Goal: Task Accomplishment & Management: Use online tool/utility

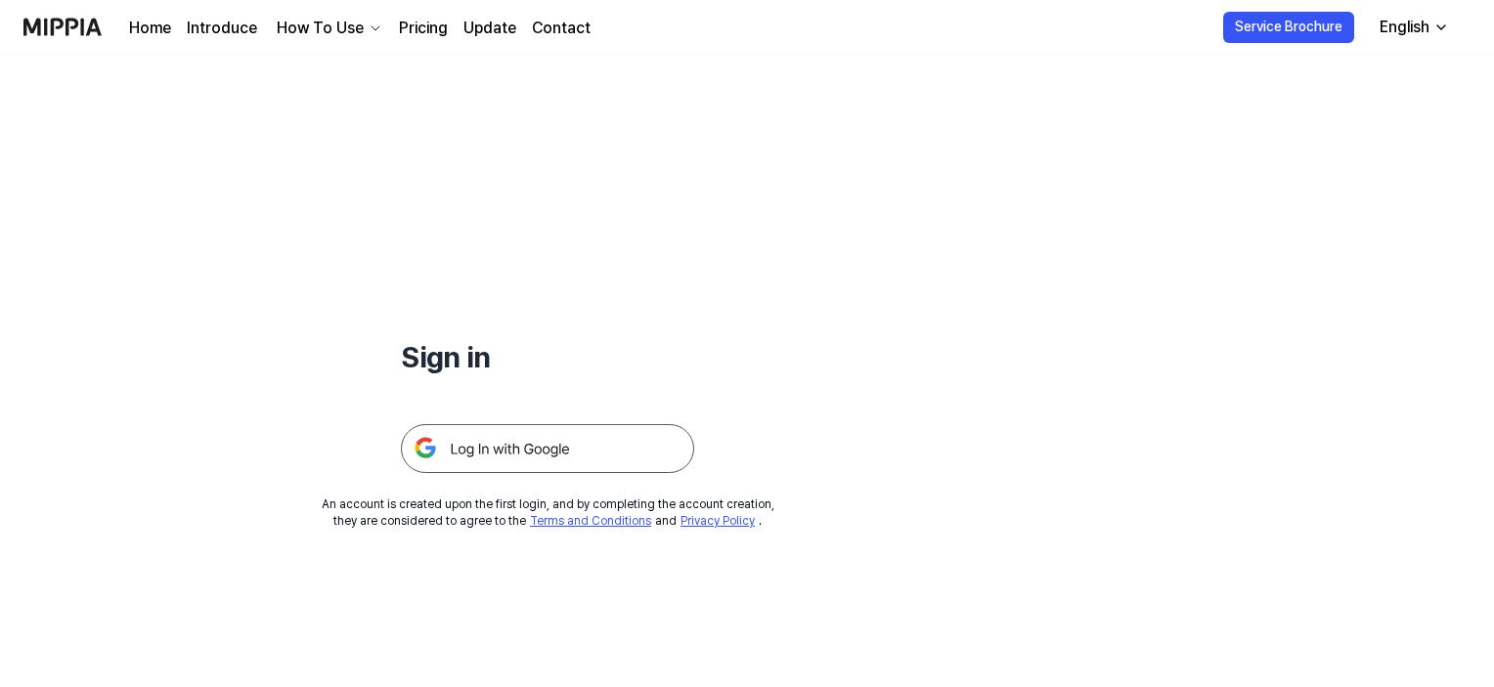
click at [64, 26] on img at bounding box center [62, 27] width 78 height 54
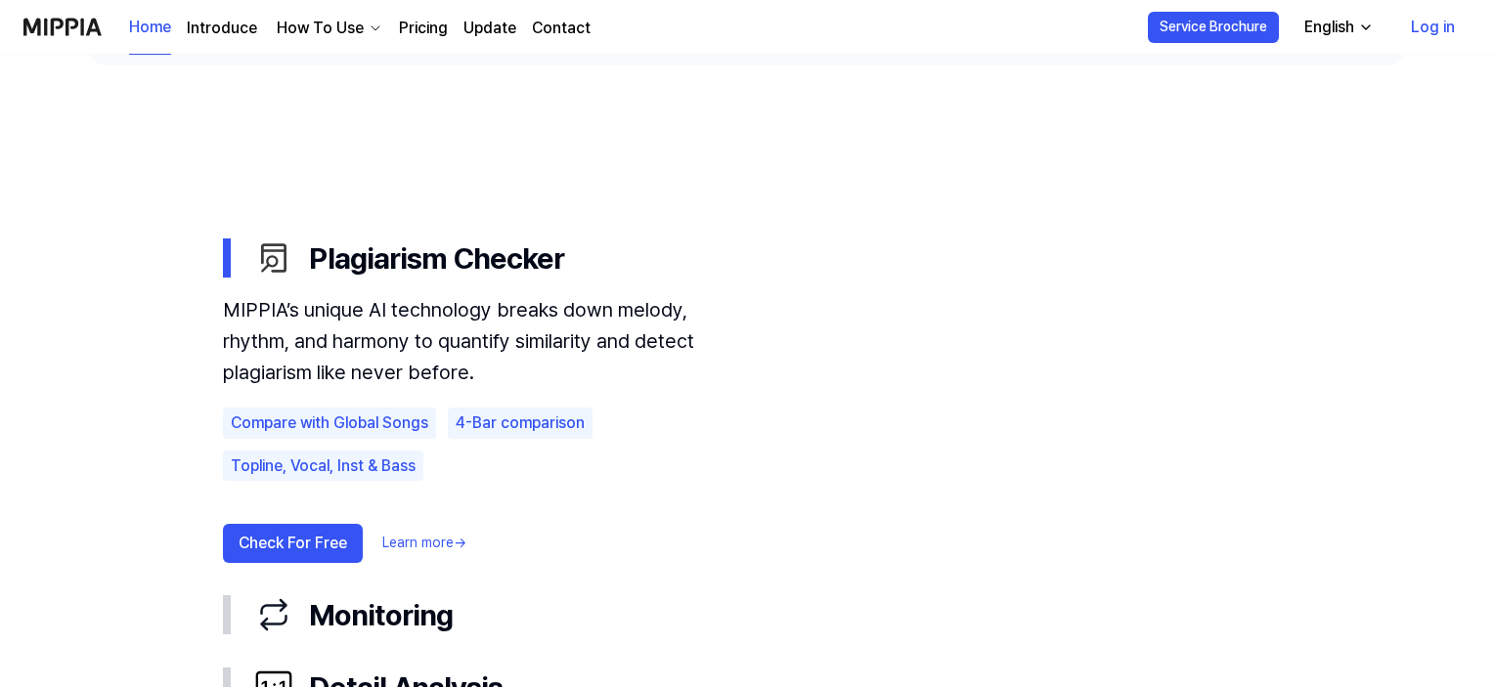
scroll to position [1075, 0]
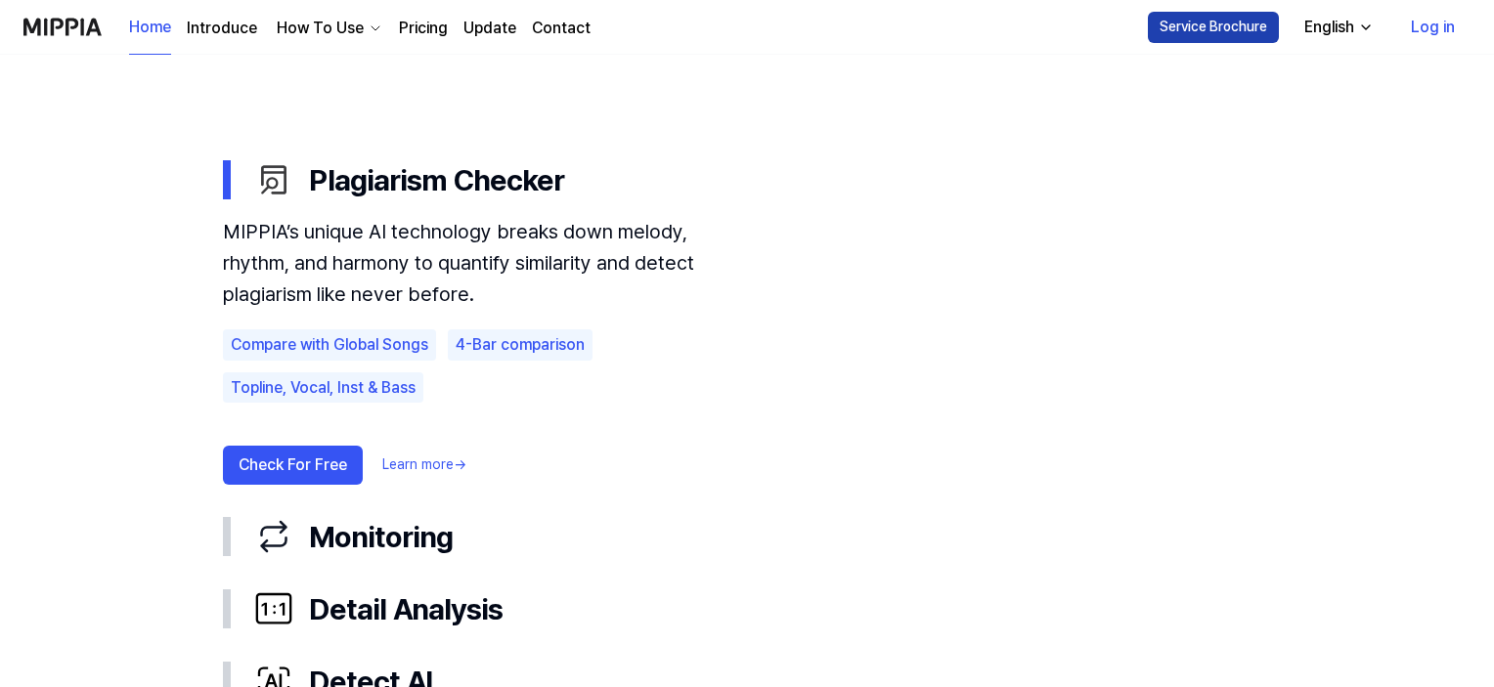
click at [1259, 27] on button "Service Brochure" at bounding box center [1213, 27] width 131 height 31
click at [1337, 29] on div "English" at bounding box center [1329, 27] width 58 height 23
click at [1442, 24] on link "Log in" at bounding box center [1432, 27] width 75 height 55
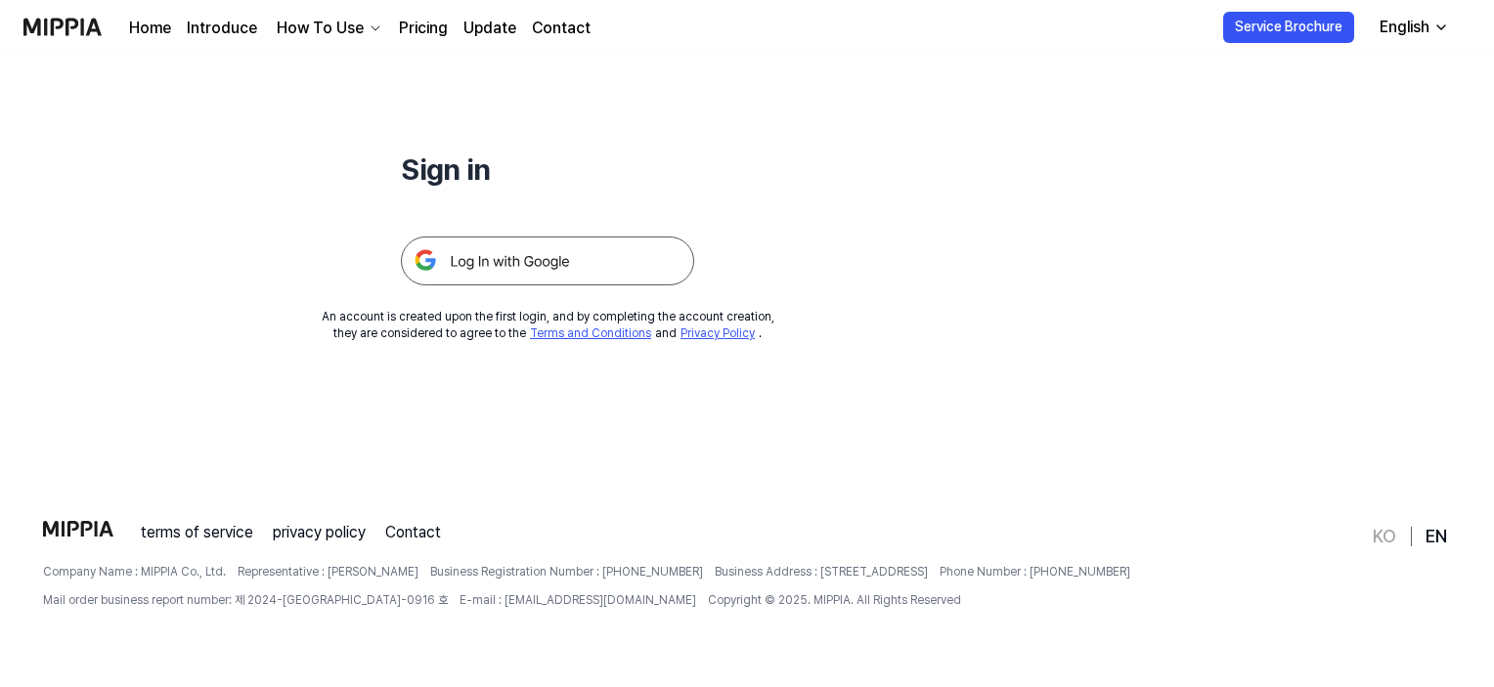
scroll to position [0, 0]
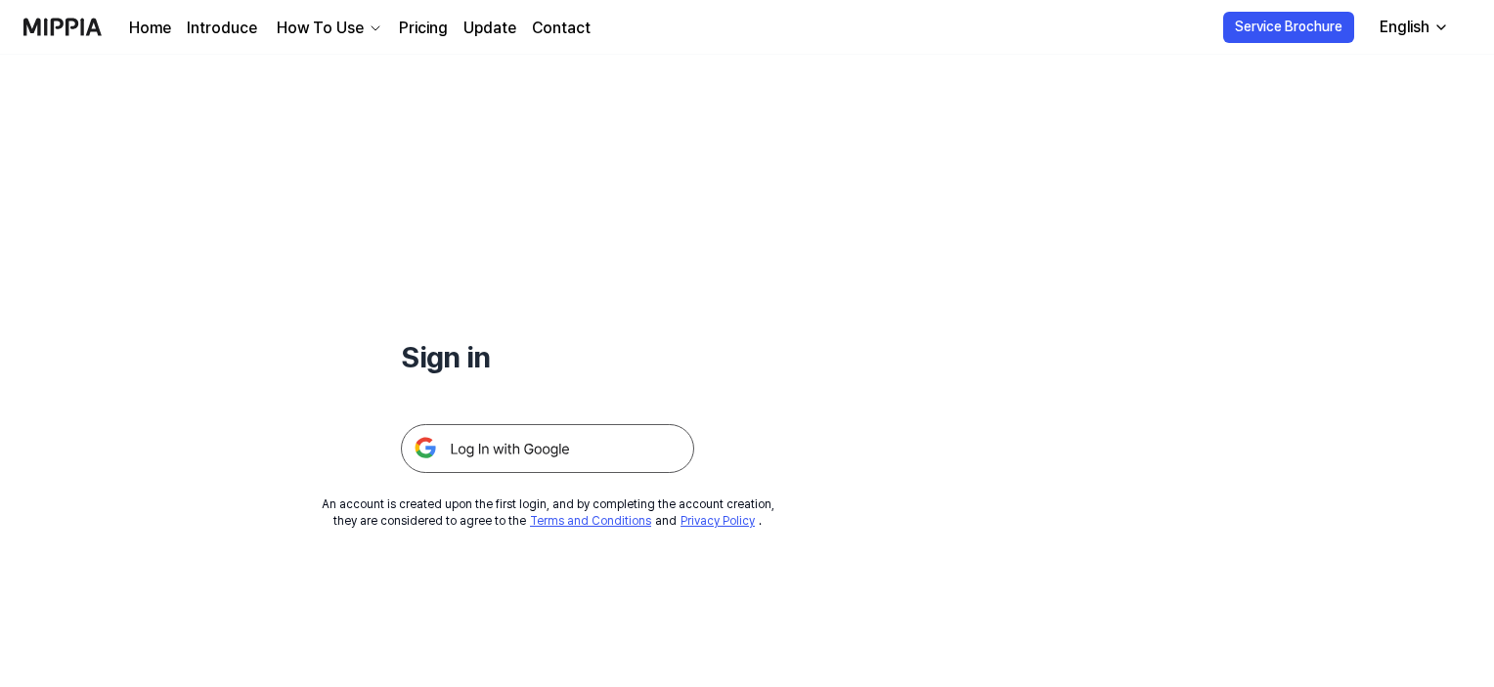
click at [583, 445] on img at bounding box center [547, 448] width 293 height 49
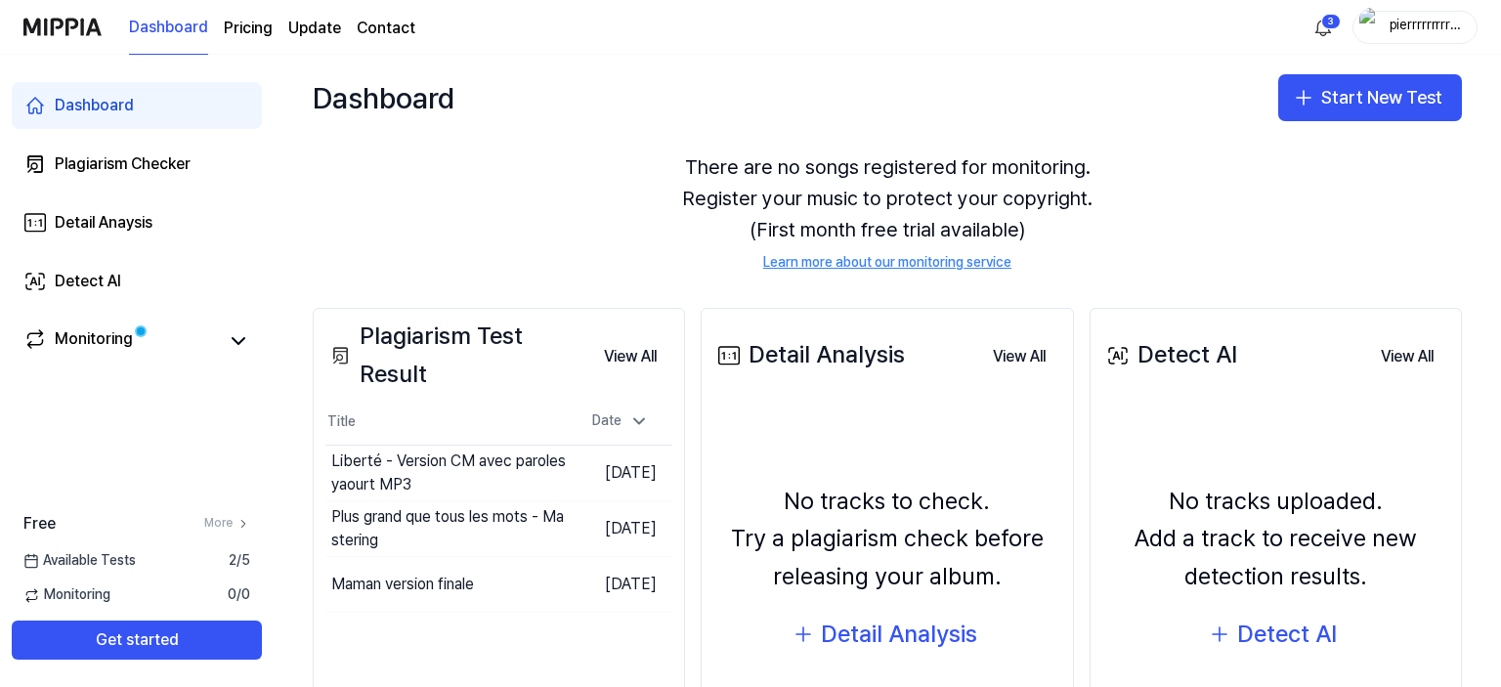
scroll to position [98, 0]
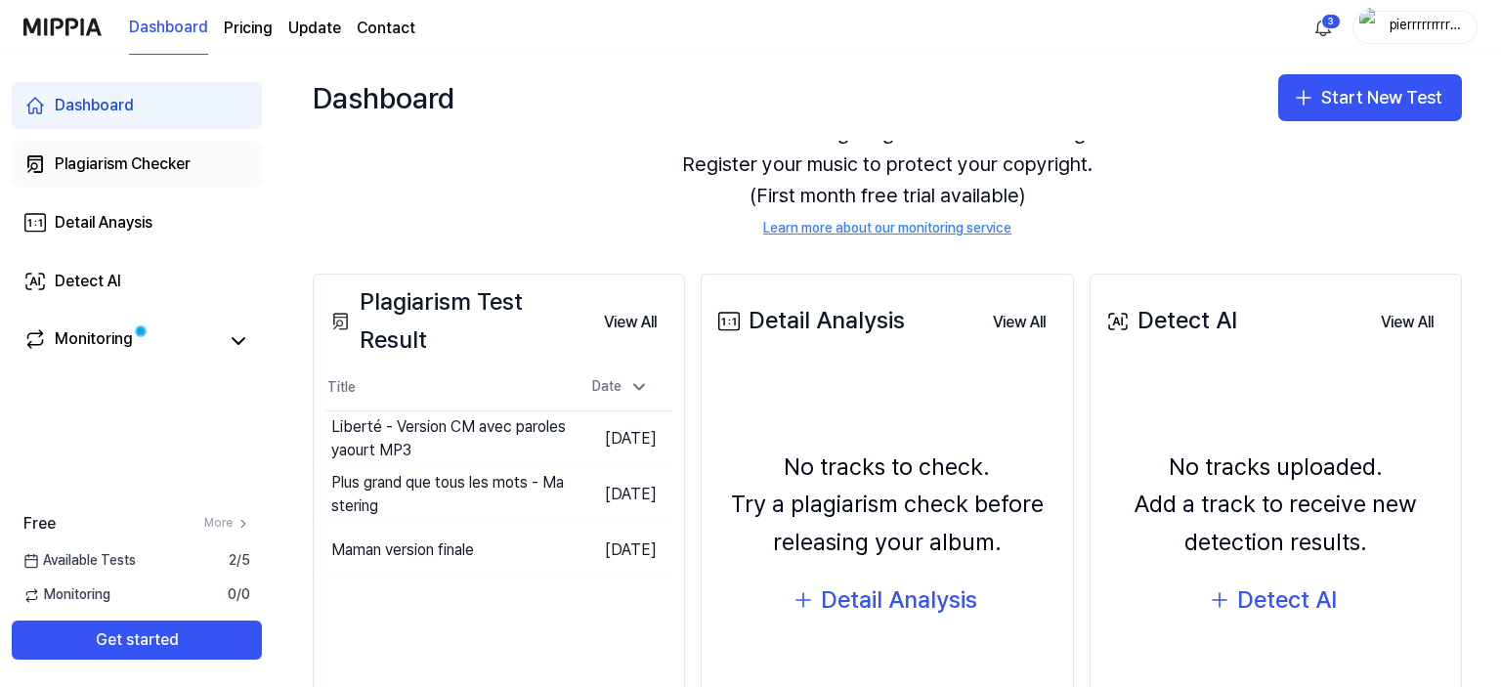
click at [109, 159] on div "Plagiarism Checker" at bounding box center [123, 163] width 136 height 23
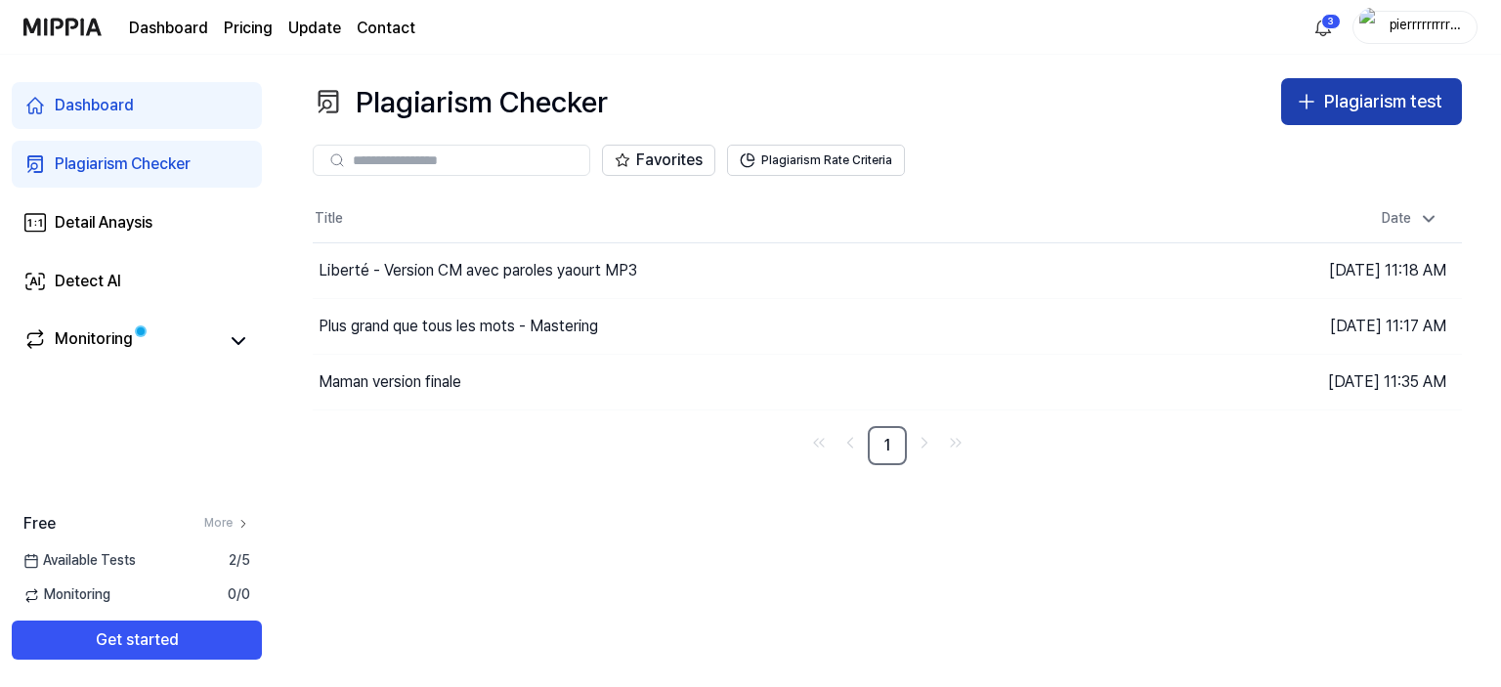
click at [1401, 96] on div "Plagiarism test" at bounding box center [1383, 102] width 118 height 28
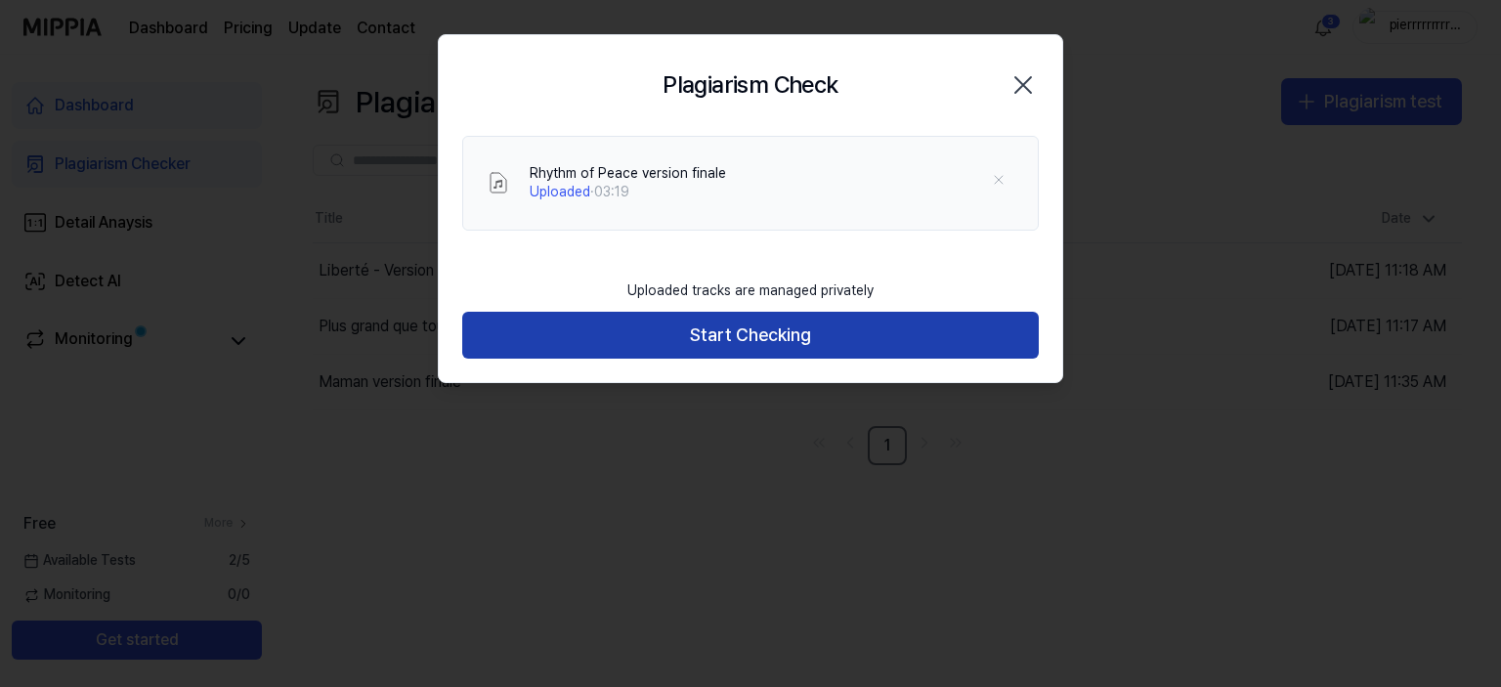
click at [778, 343] on button "Start Checking" at bounding box center [750, 335] width 577 height 47
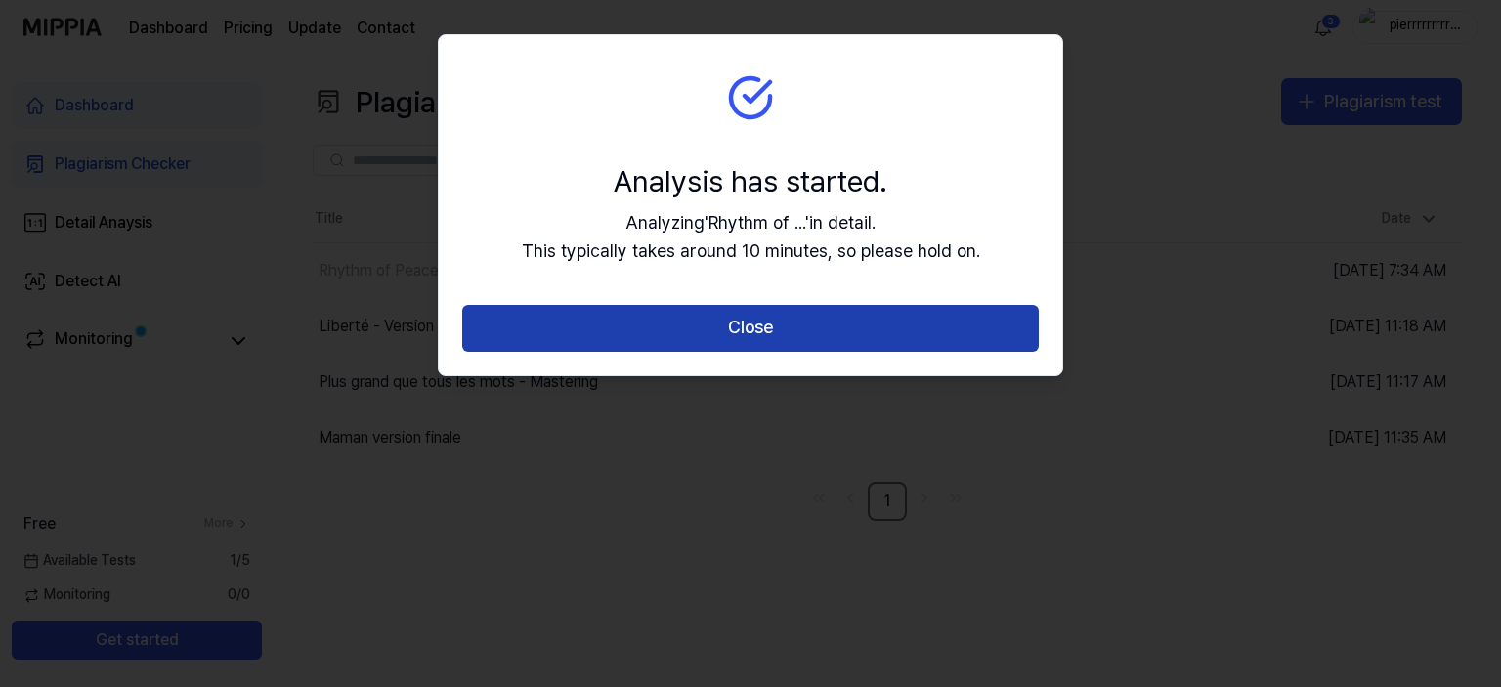
click at [766, 335] on button "Close" at bounding box center [750, 328] width 577 height 47
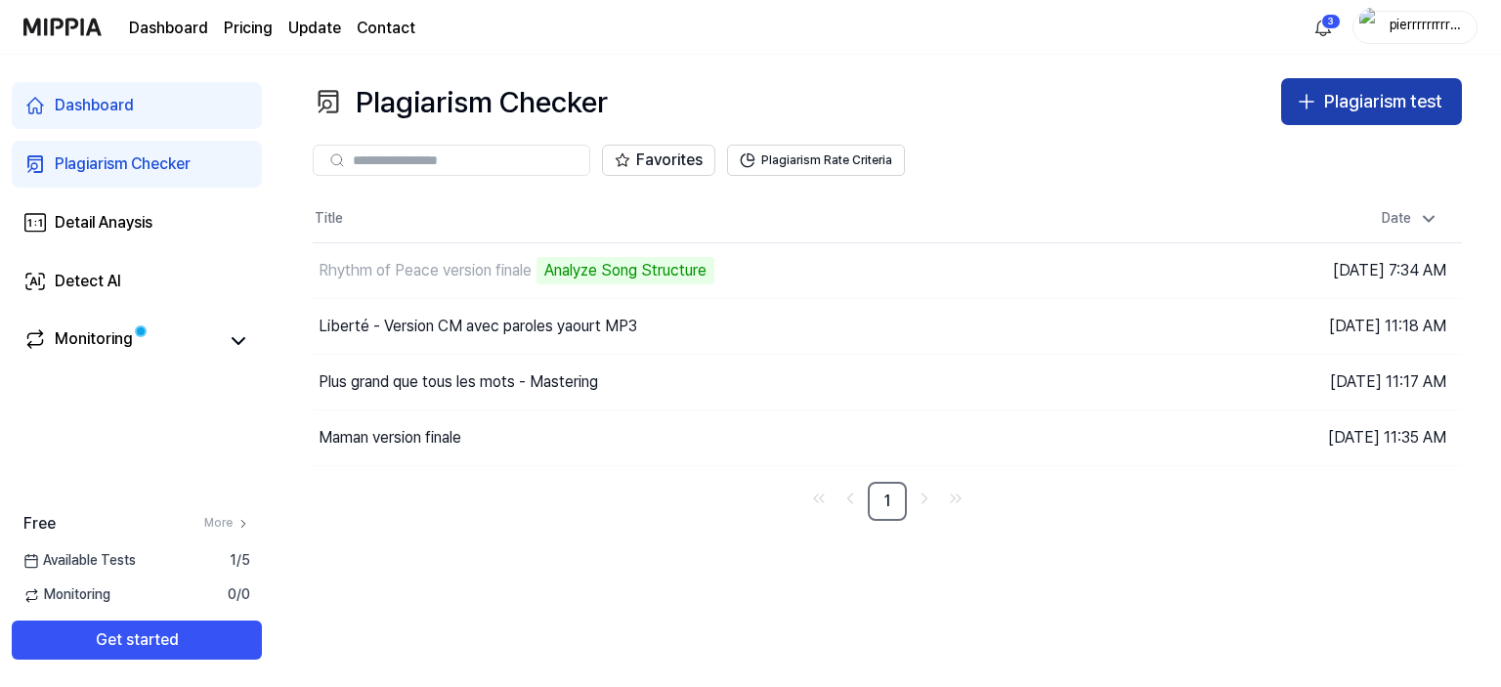
click at [1423, 98] on div "Plagiarism test" at bounding box center [1383, 102] width 118 height 28
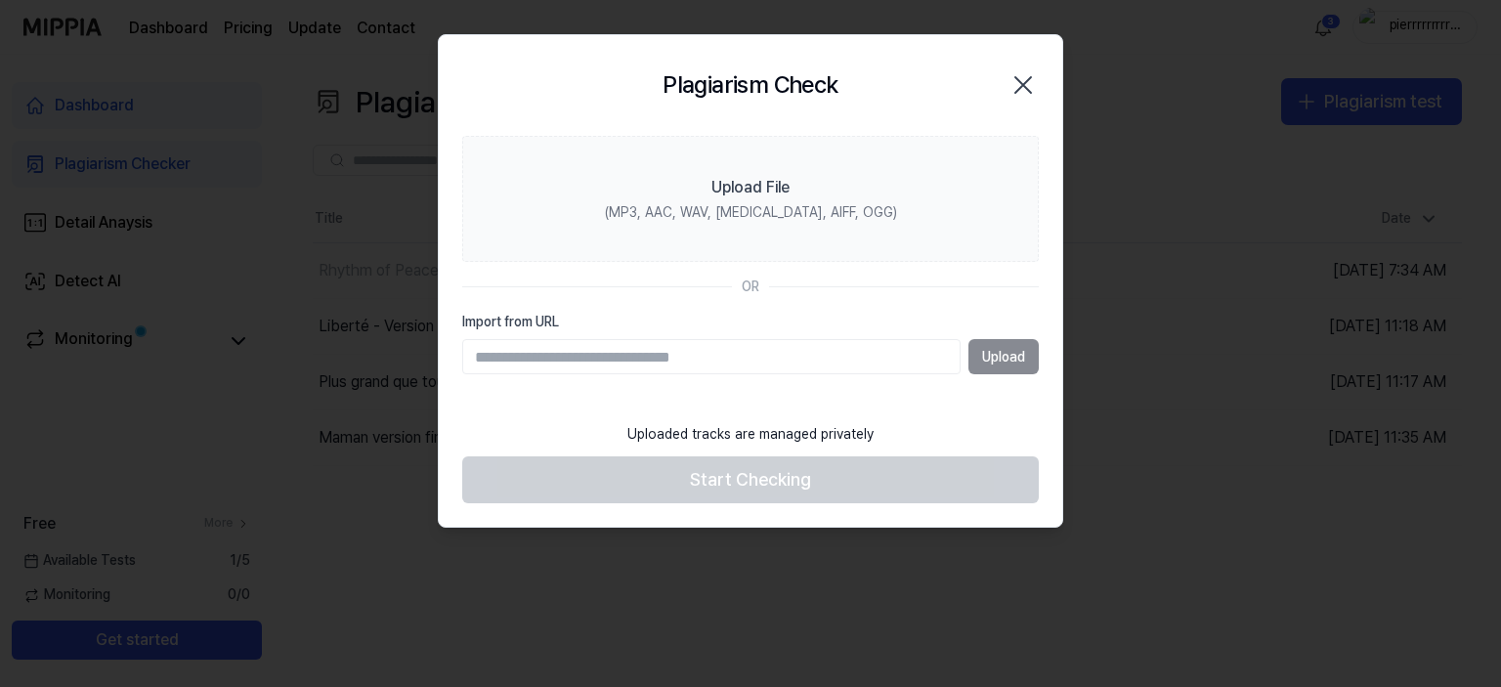
click at [1022, 84] on icon "button" at bounding box center [1024, 85] width 16 height 16
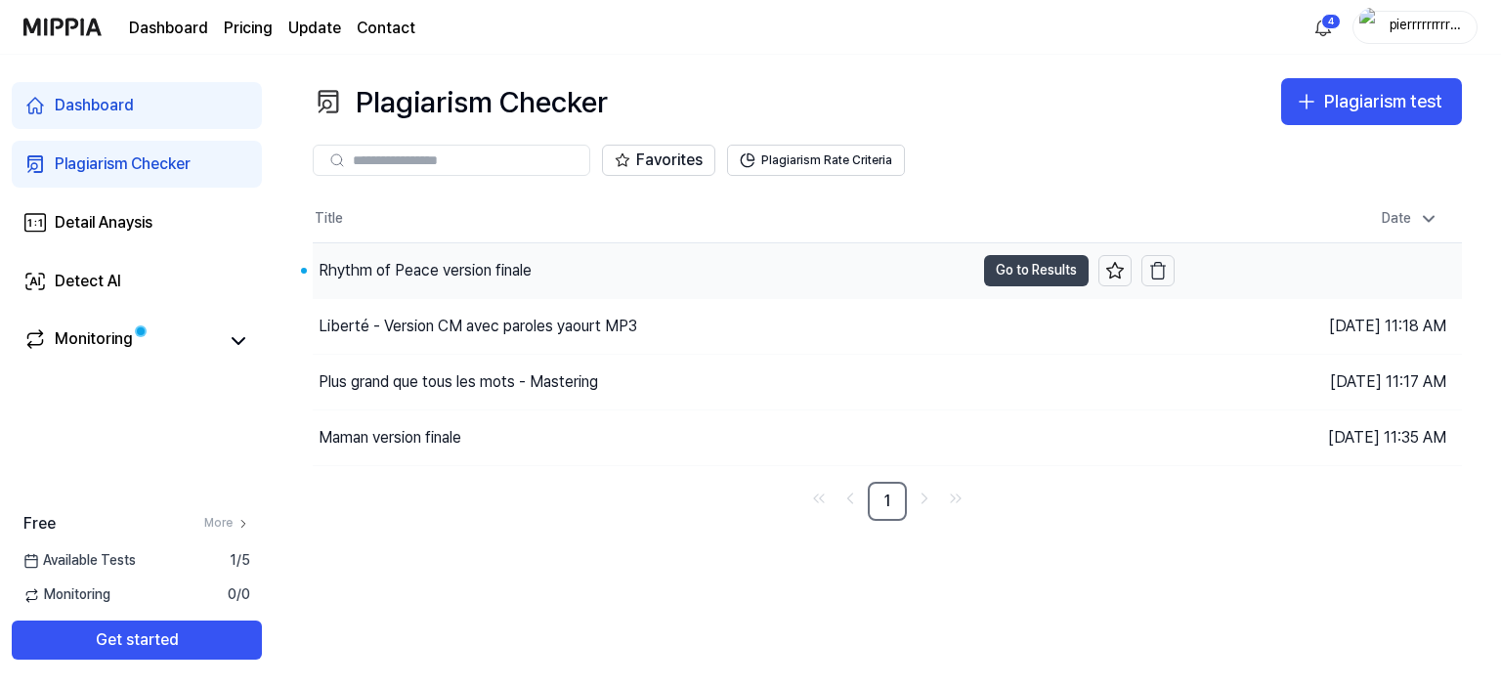
click at [1024, 271] on button "Go to Results" at bounding box center [1036, 270] width 105 height 31
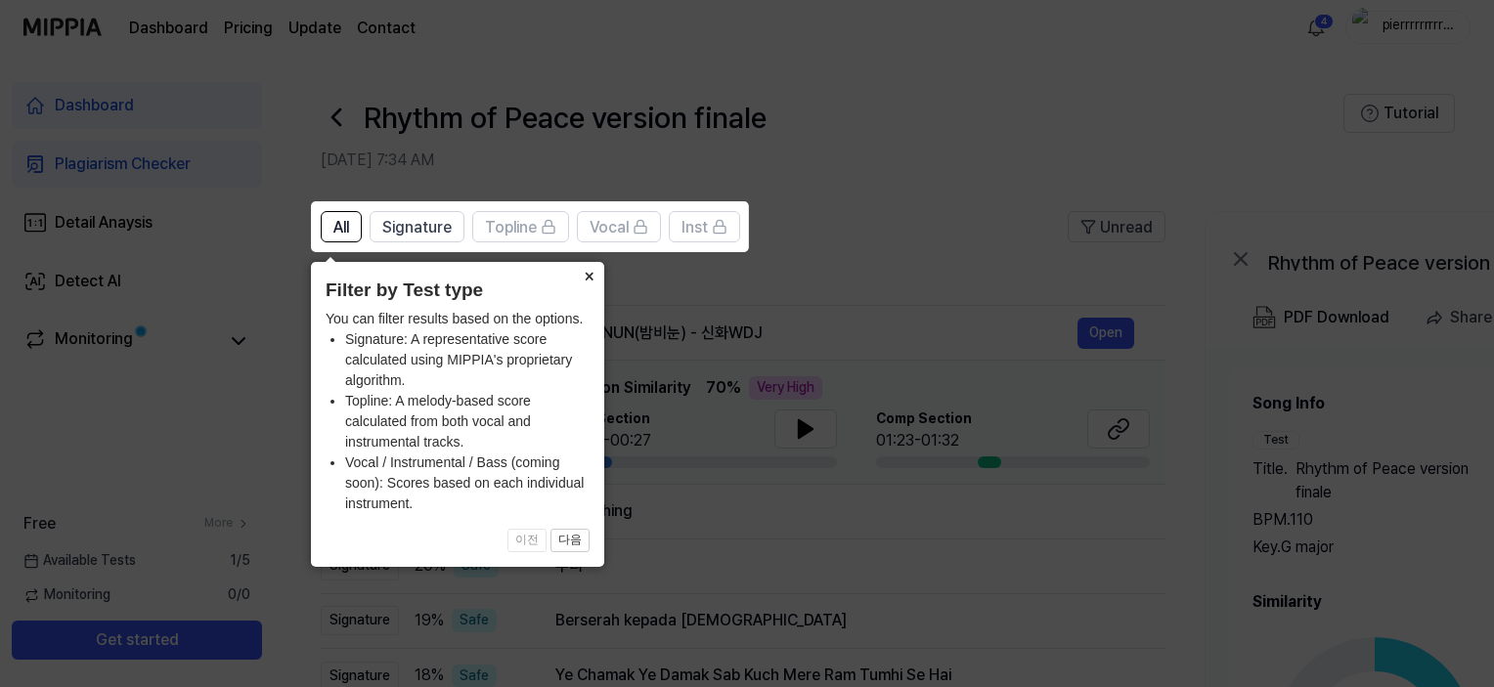
click at [586, 272] on button "×" at bounding box center [588, 275] width 31 height 27
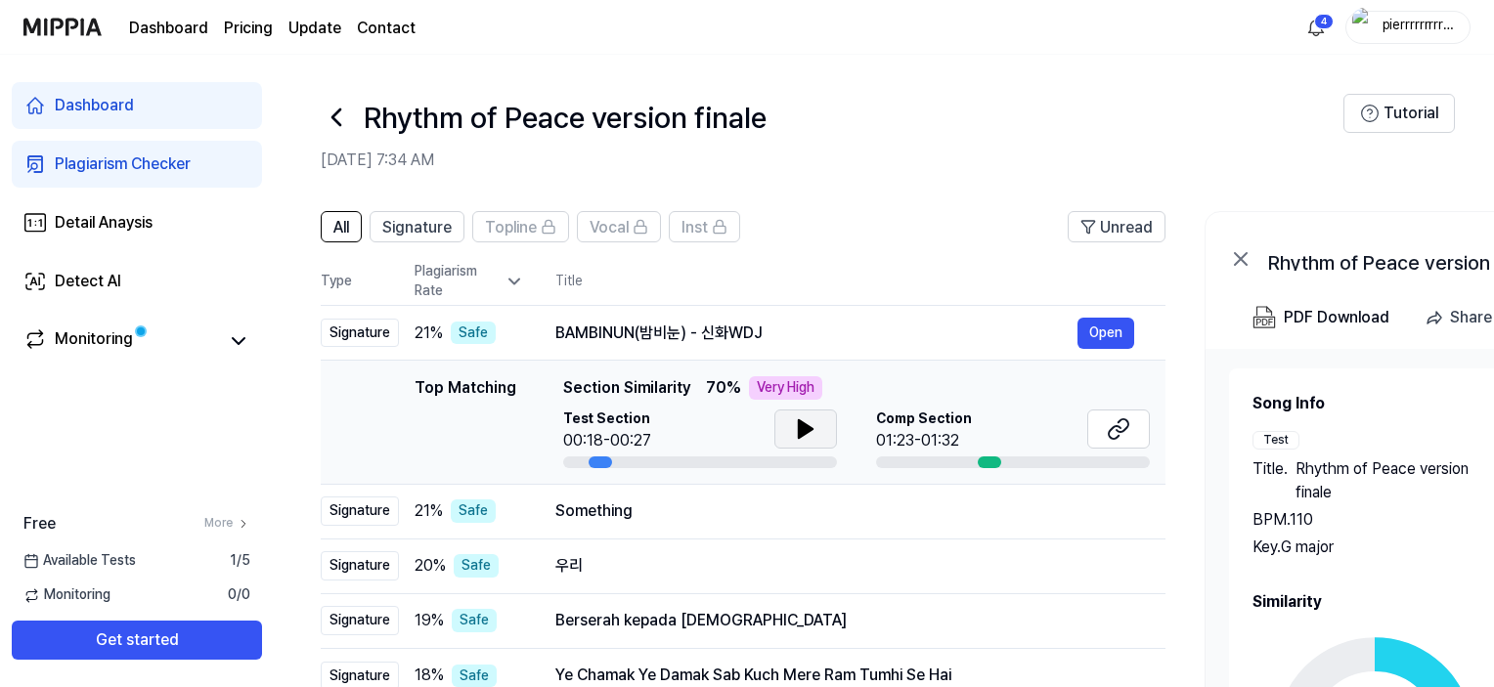
click at [813, 433] on icon at bounding box center [805, 428] width 23 height 23
click at [807, 431] on icon at bounding box center [809, 429] width 4 height 16
click at [1096, 340] on button "Open" at bounding box center [1105, 333] width 57 height 31
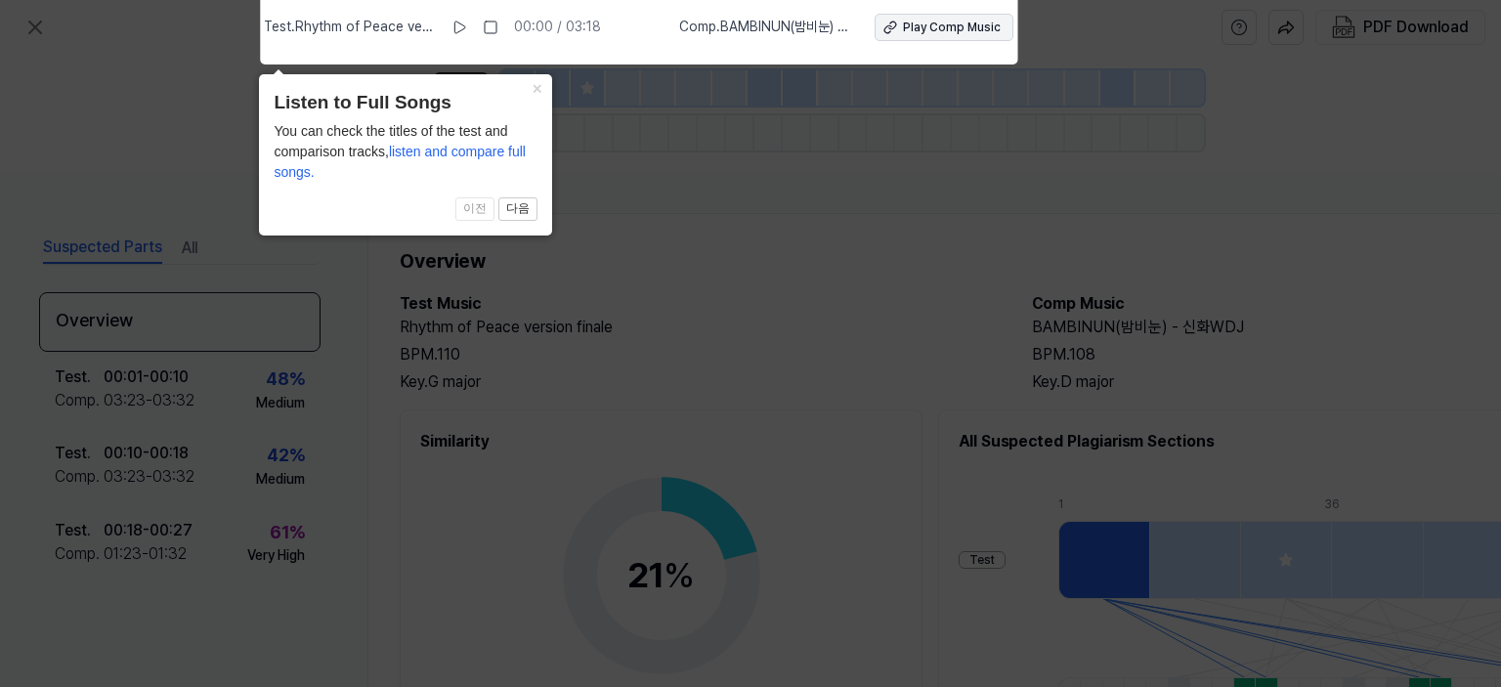
click at [960, 34] on div "Play Comp Music" at bounding box center [952, 28] width 98 height 17
click at [870, 259] on icon at bounding box center [750, 338] width 1501 height 697
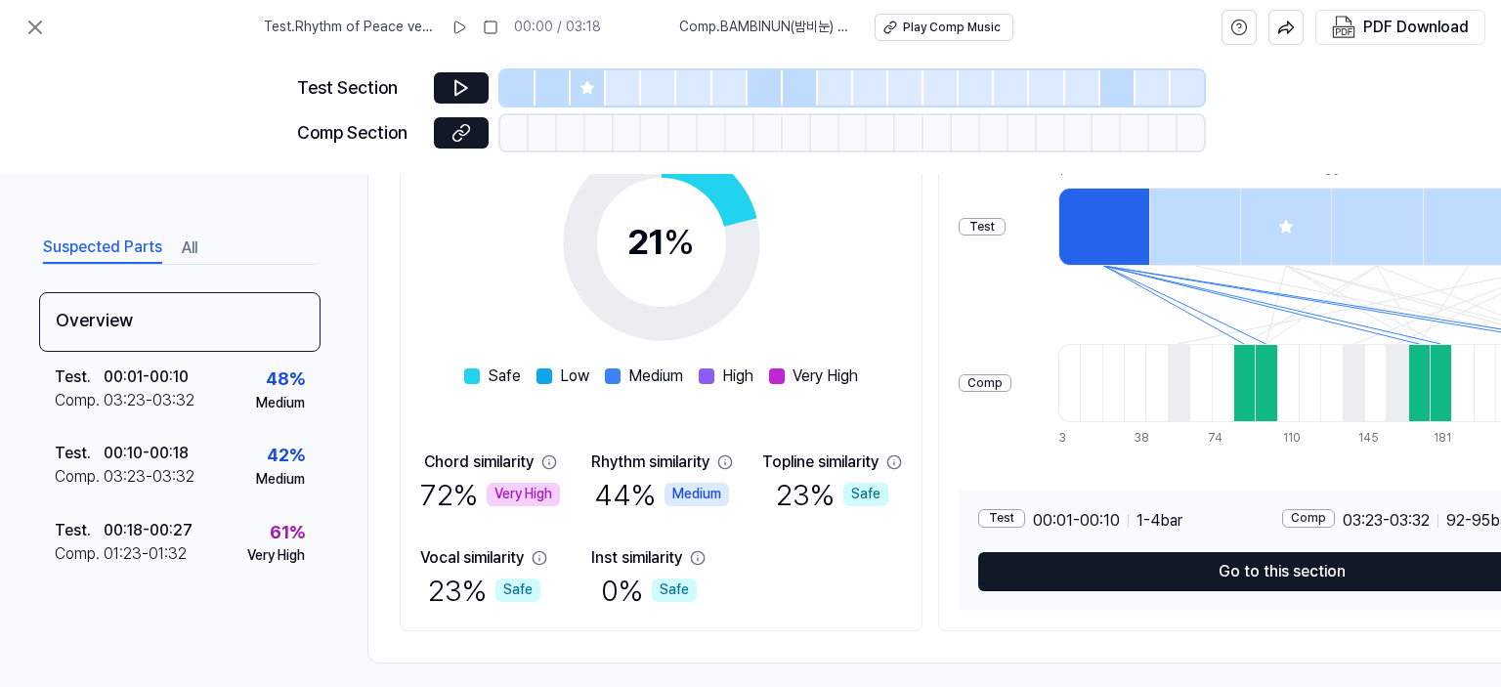
scroll to position [356, 0]
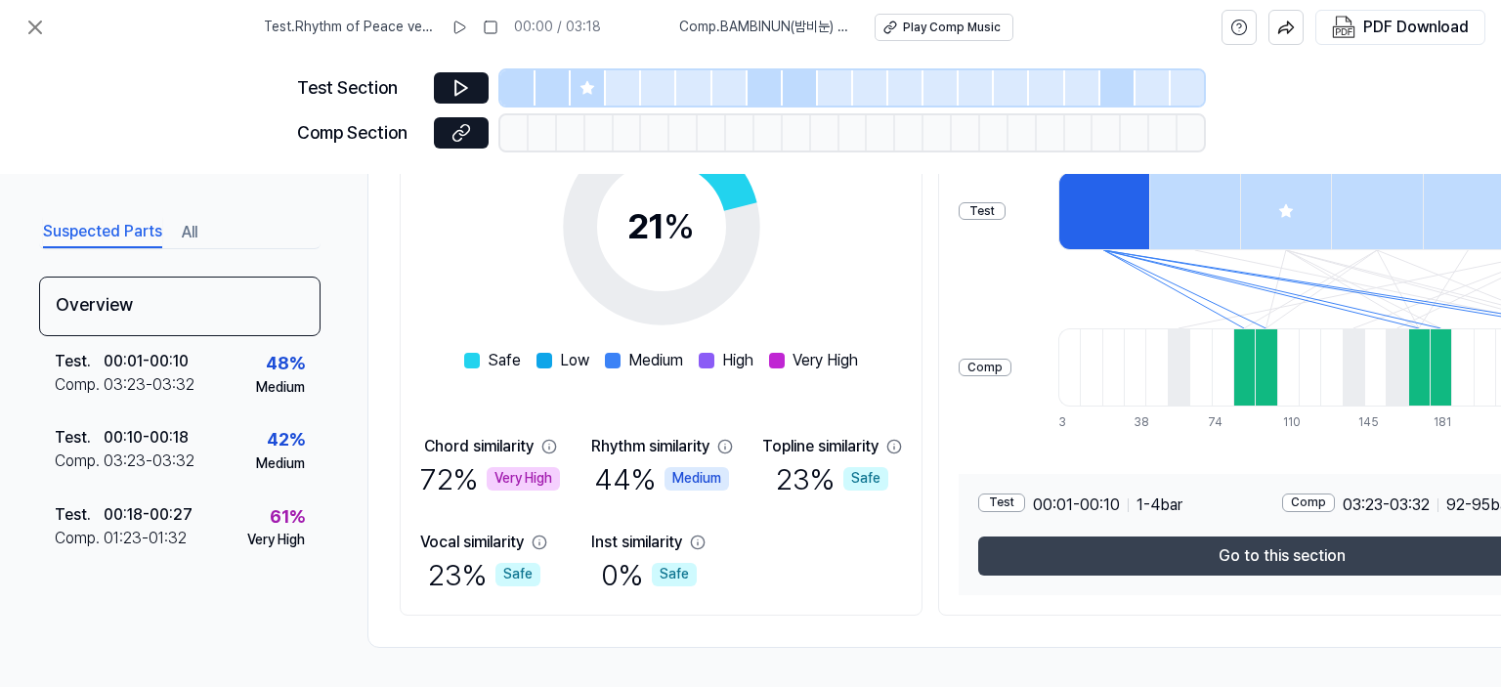
click at [1251, 544] on button "Go to this section" at bounding box center [1281, 556] width 607 height 39
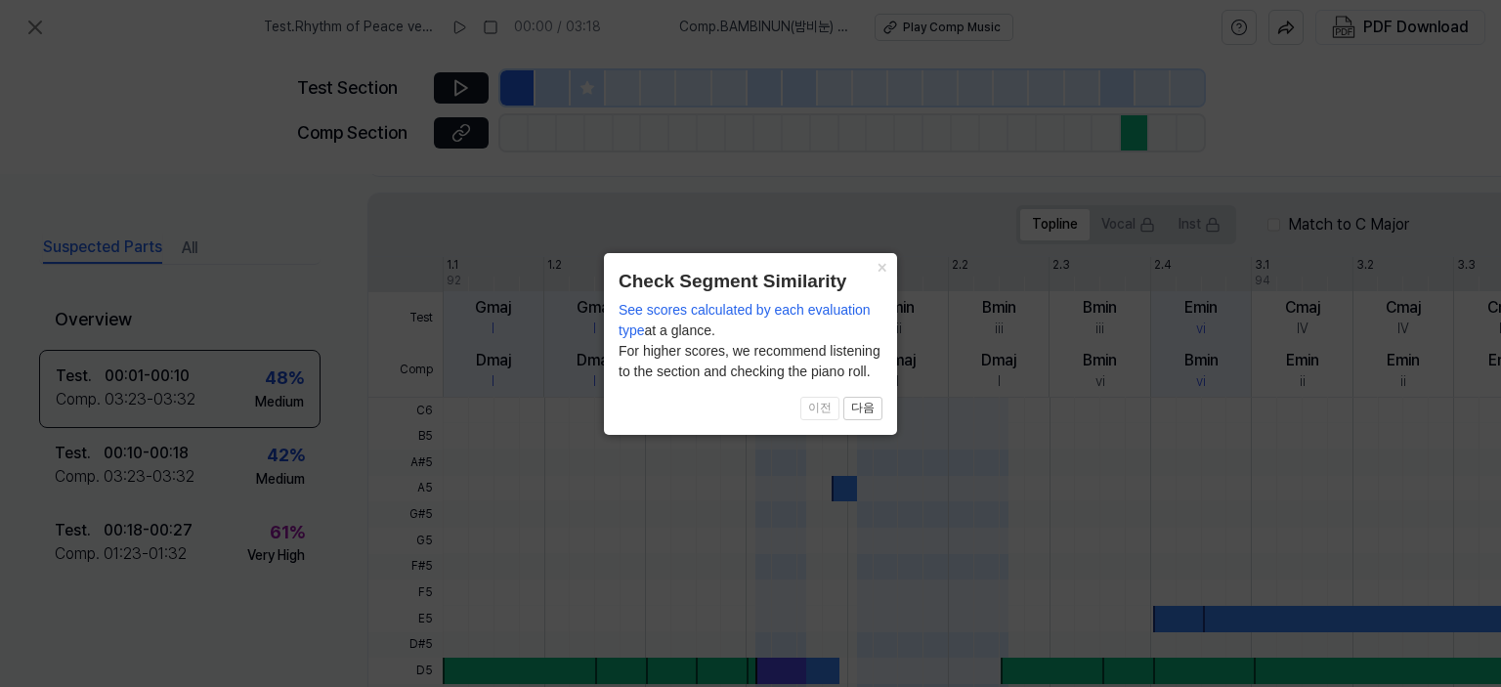
scroll to position [659, 0]
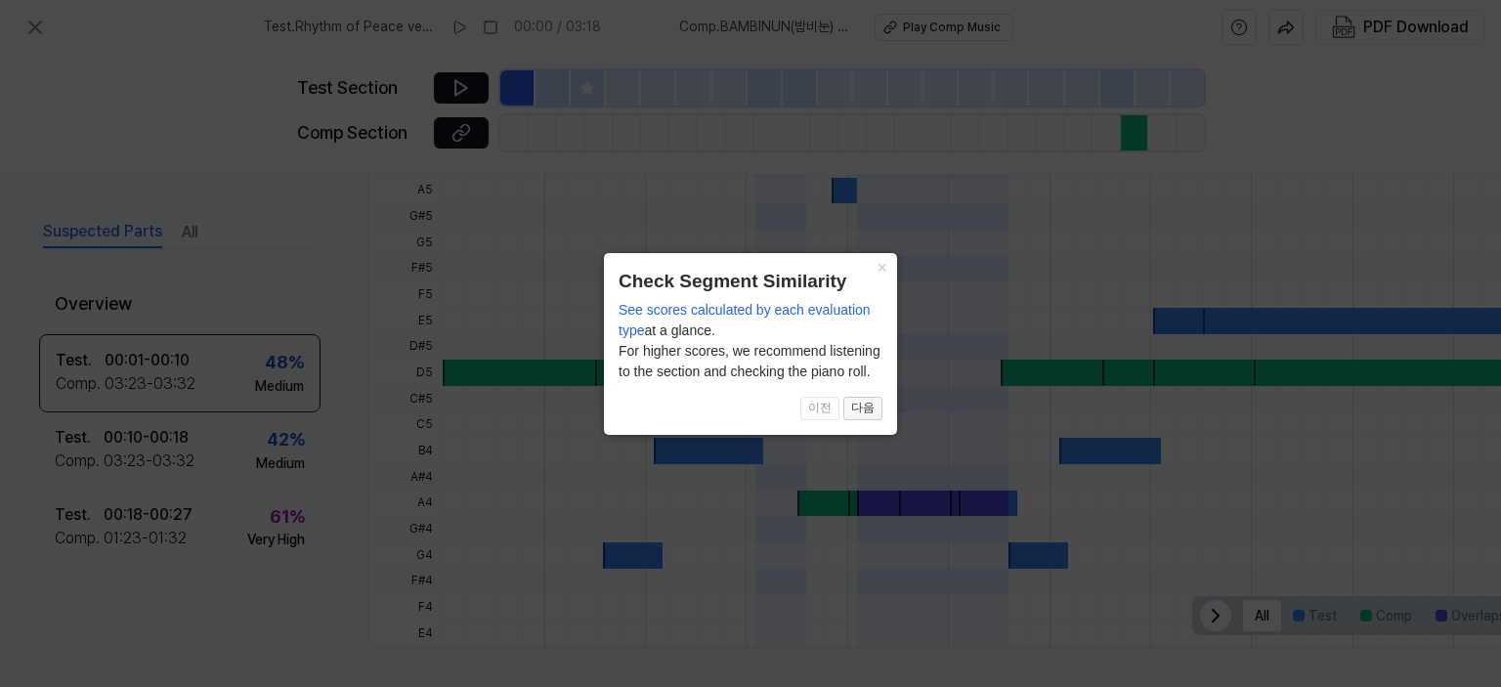
click at [849, 410] on button "다음" at bounding box center [863, 408] width 39 height 23
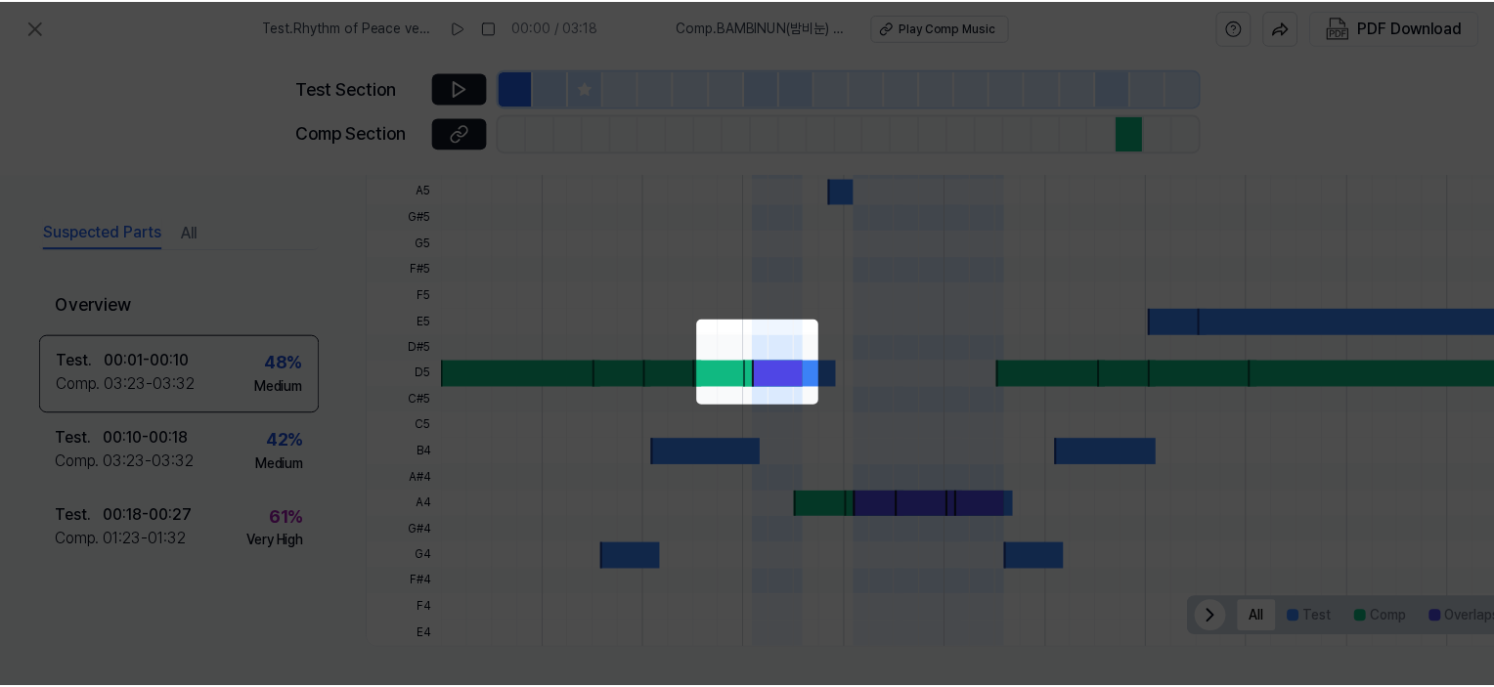
scroll to position [372, 86]
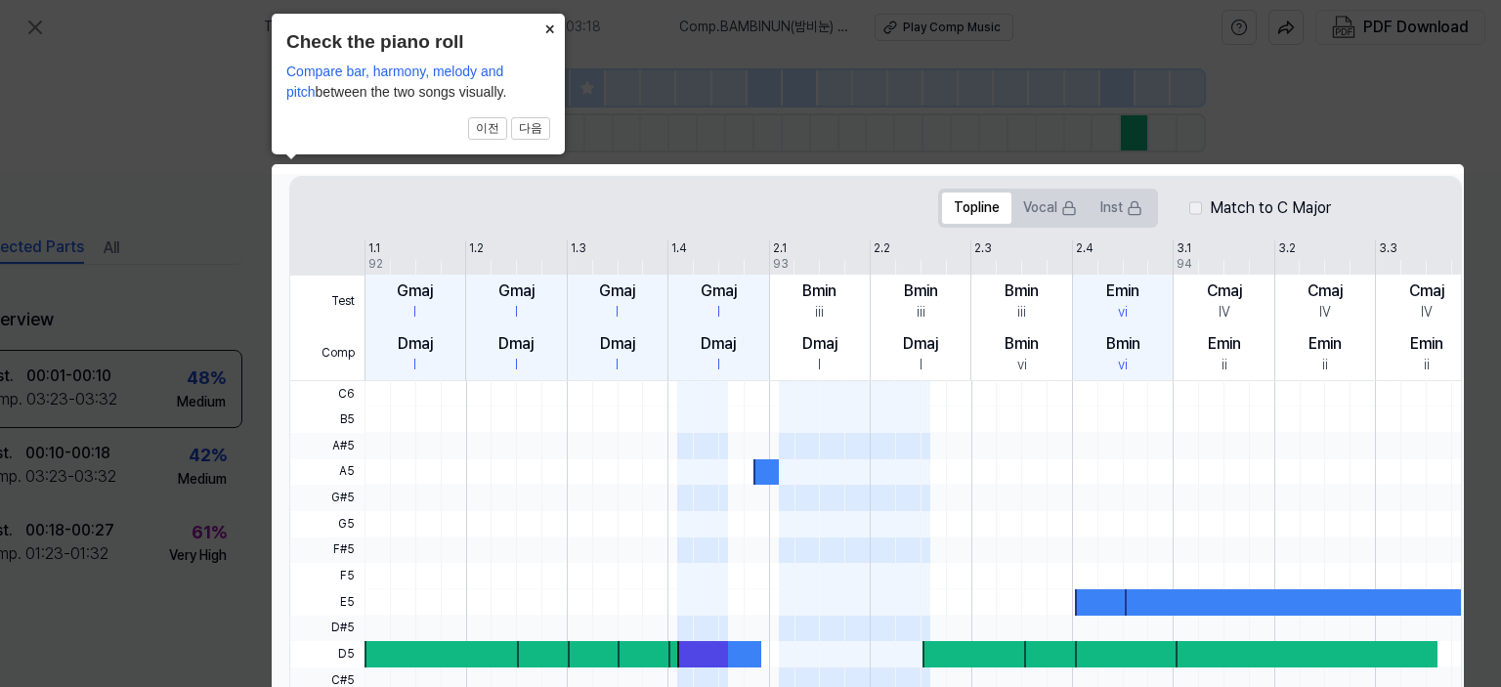
click at [544, 33] on button "×" at bounding box center [549, 27] width 31 height 27
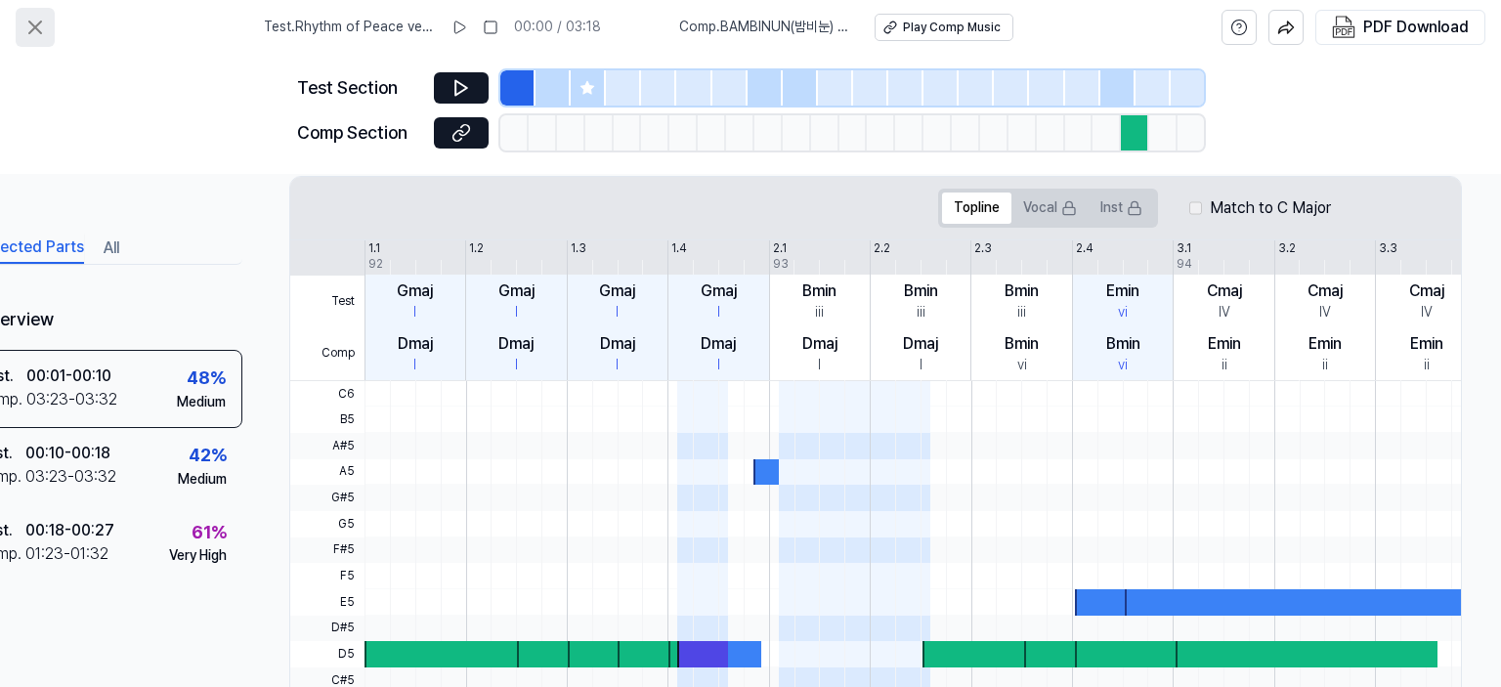
click at [45, 24] on icon at bounding box center [34, 27] width 23 height 23
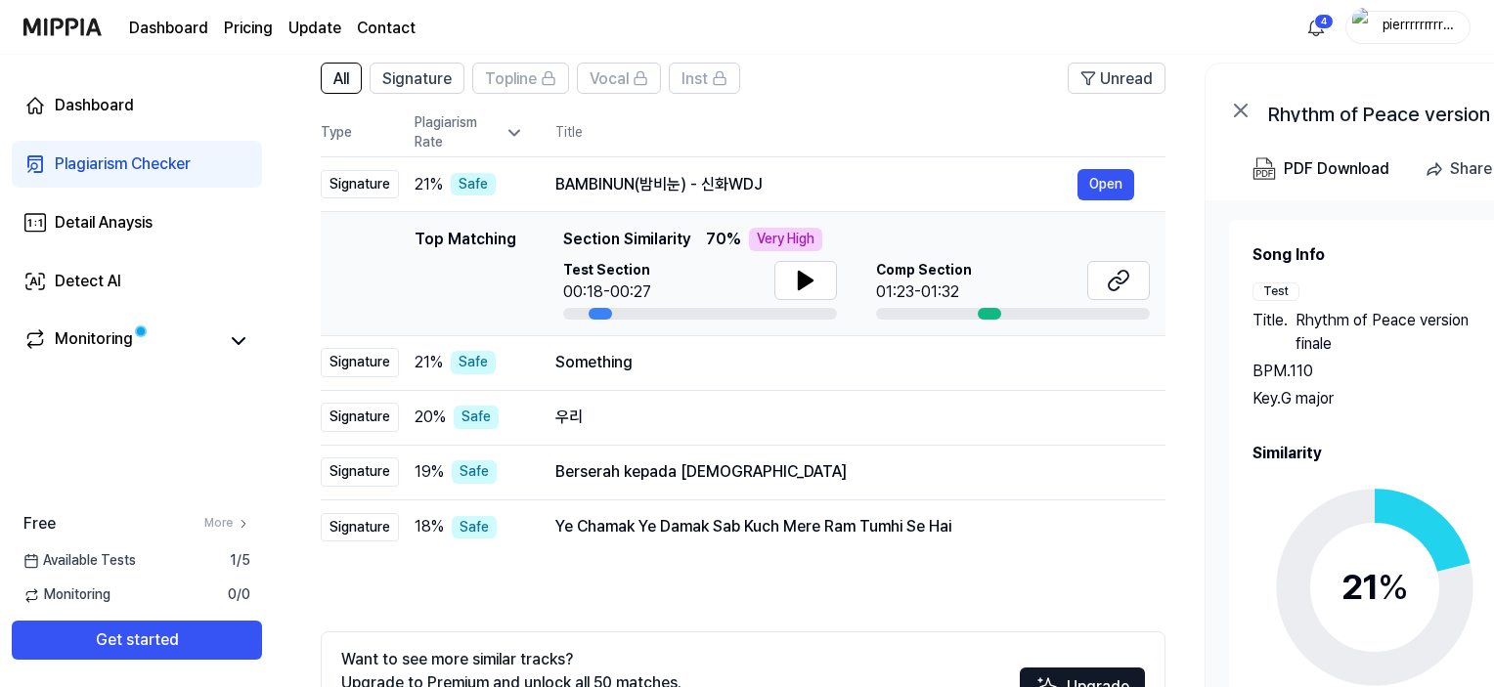
scroll to position [195, 0]
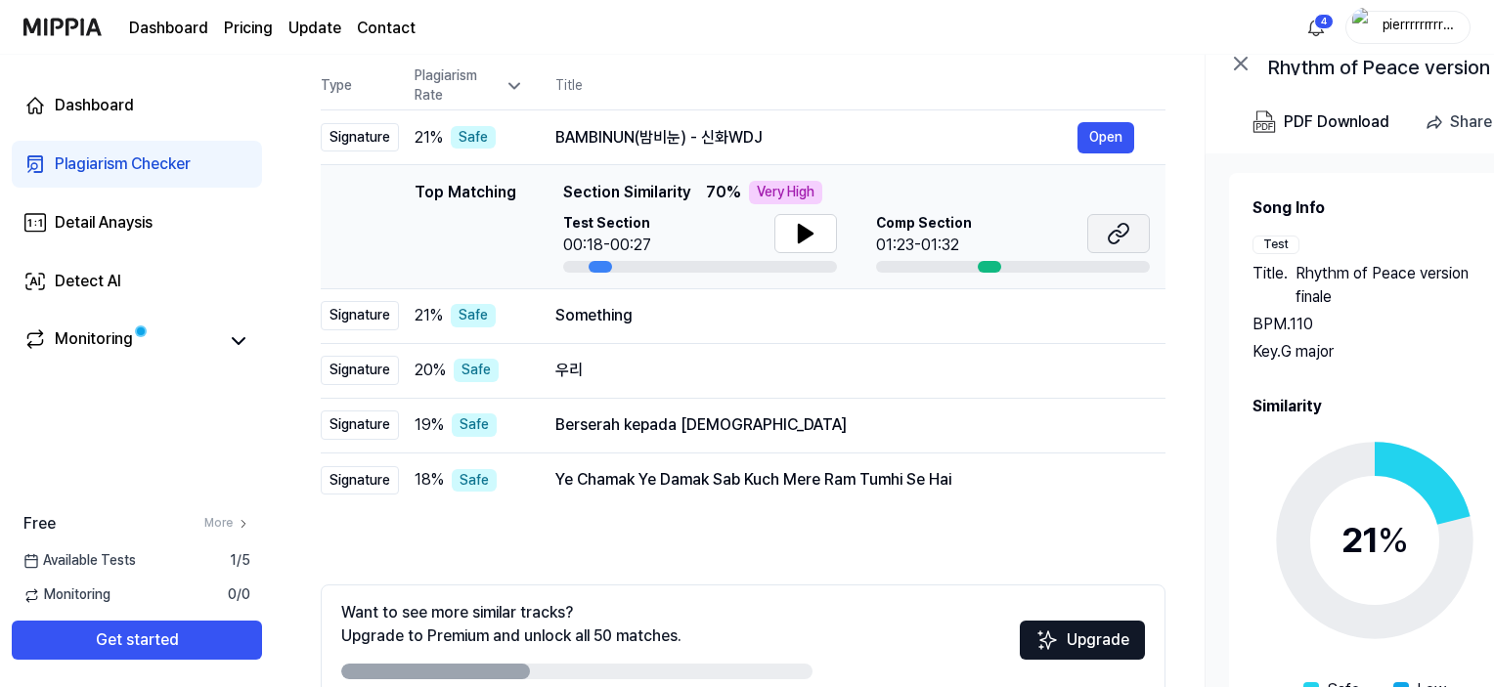
click at [1112, 234] on icon at bounding box center [1117, 233] width 23 height 23
click at [1087, 134] on button "Open" at bounding box center [1105, 137] width 57 height 31
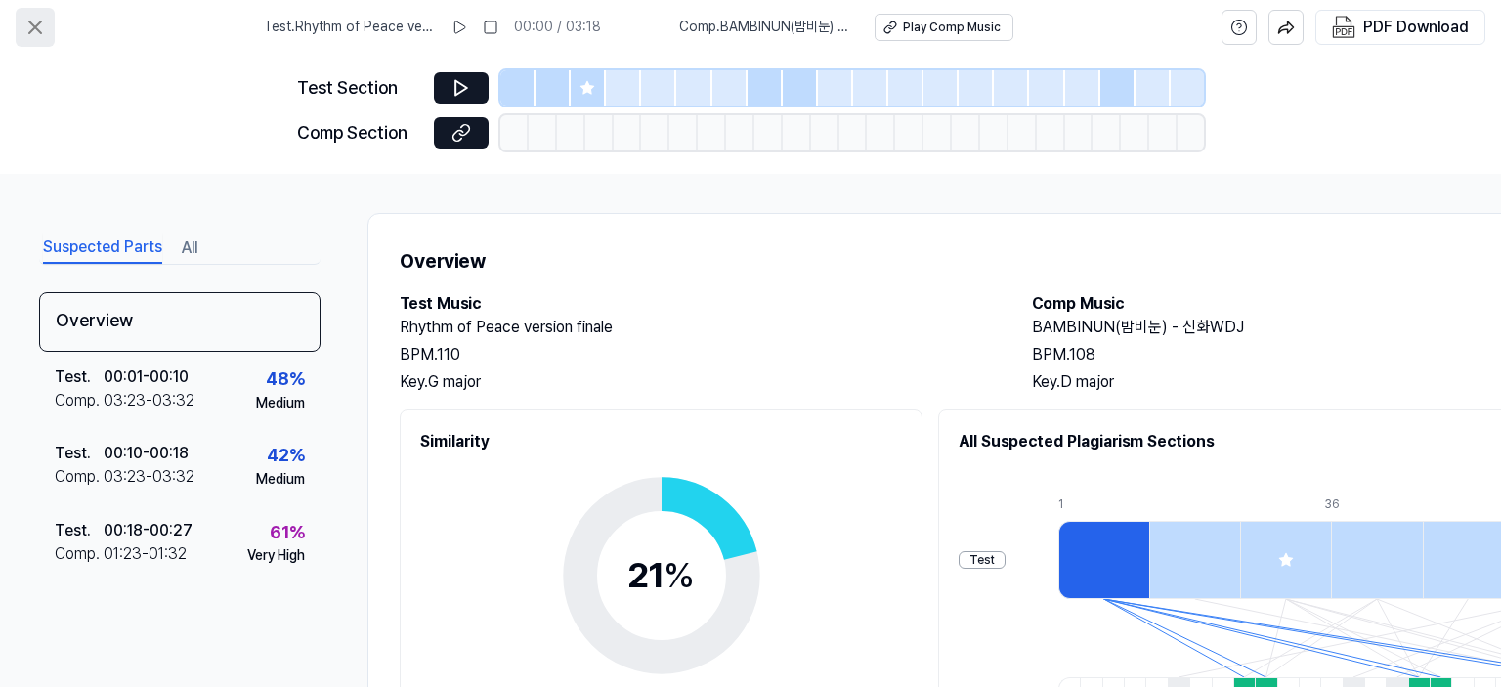
click at [29, 28] on icon at bounding box center [34, 27] width 23 height 23
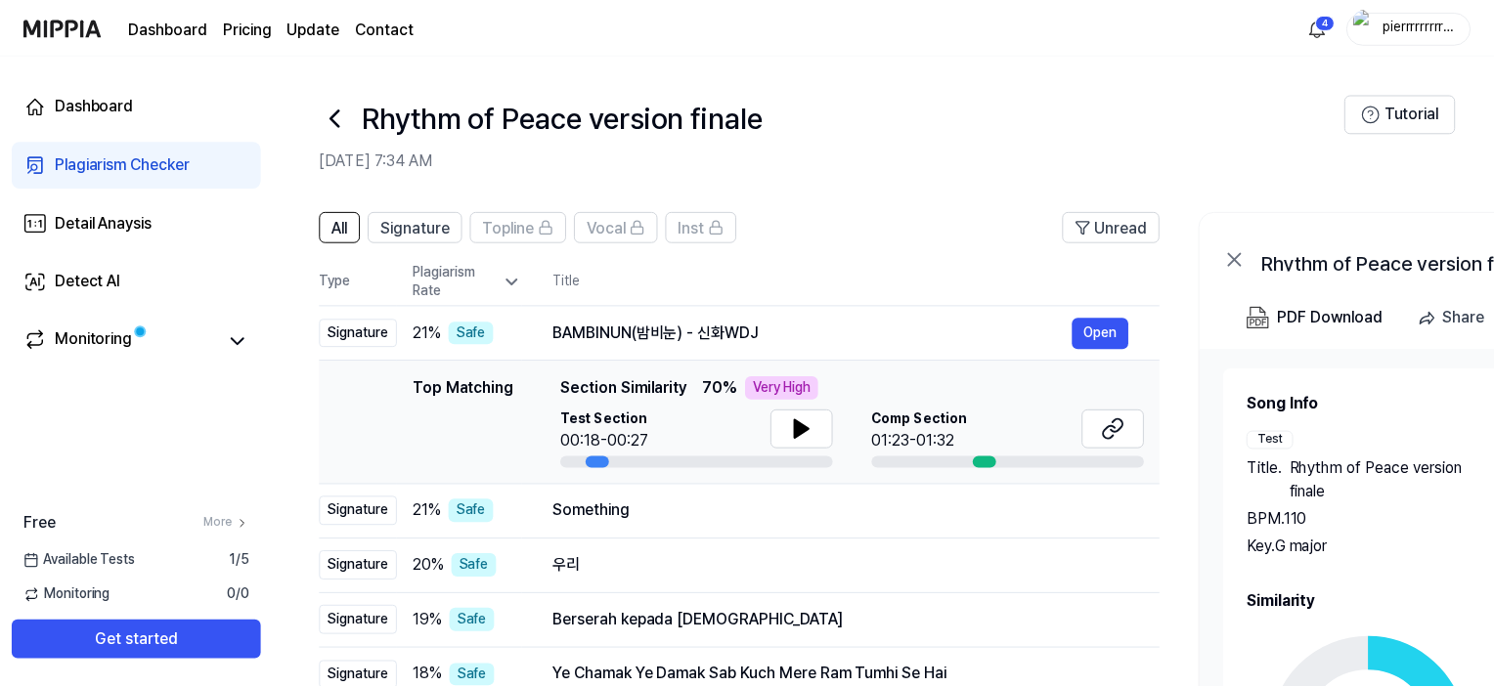
scroll to position [195, 0]
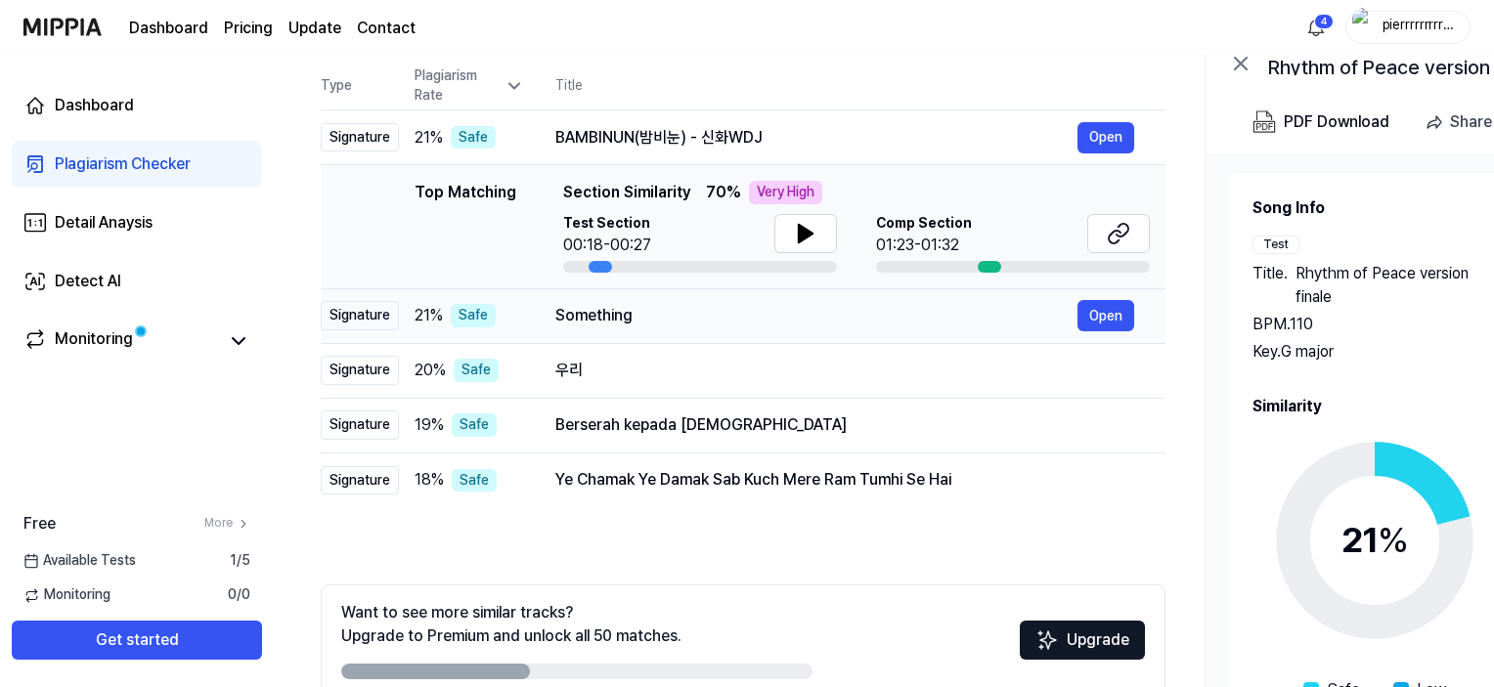
click at [900, 312] on div "Something" at bounding box center [816, 315] width 522 height 23
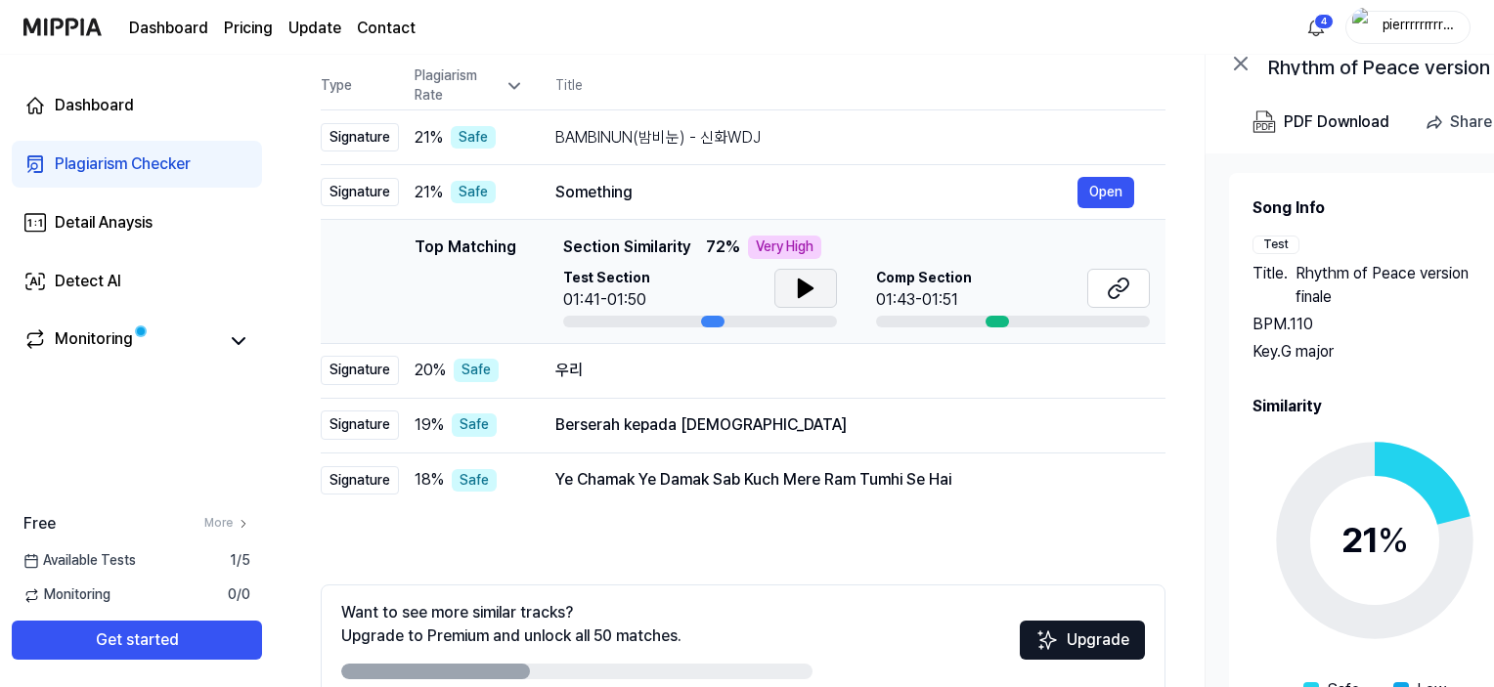
click at [823, 285] on button at bounding box center [805, 288] width 63 height 39
click at [1099, 292] on button at bounding box center [1118, 288] width 63 height 39
click at [1113, 287] on icon at bounding box center [1117, 288] width 23 height 23
click at [789, 289] on button at bounding box center [805, 288] width 63 height 39
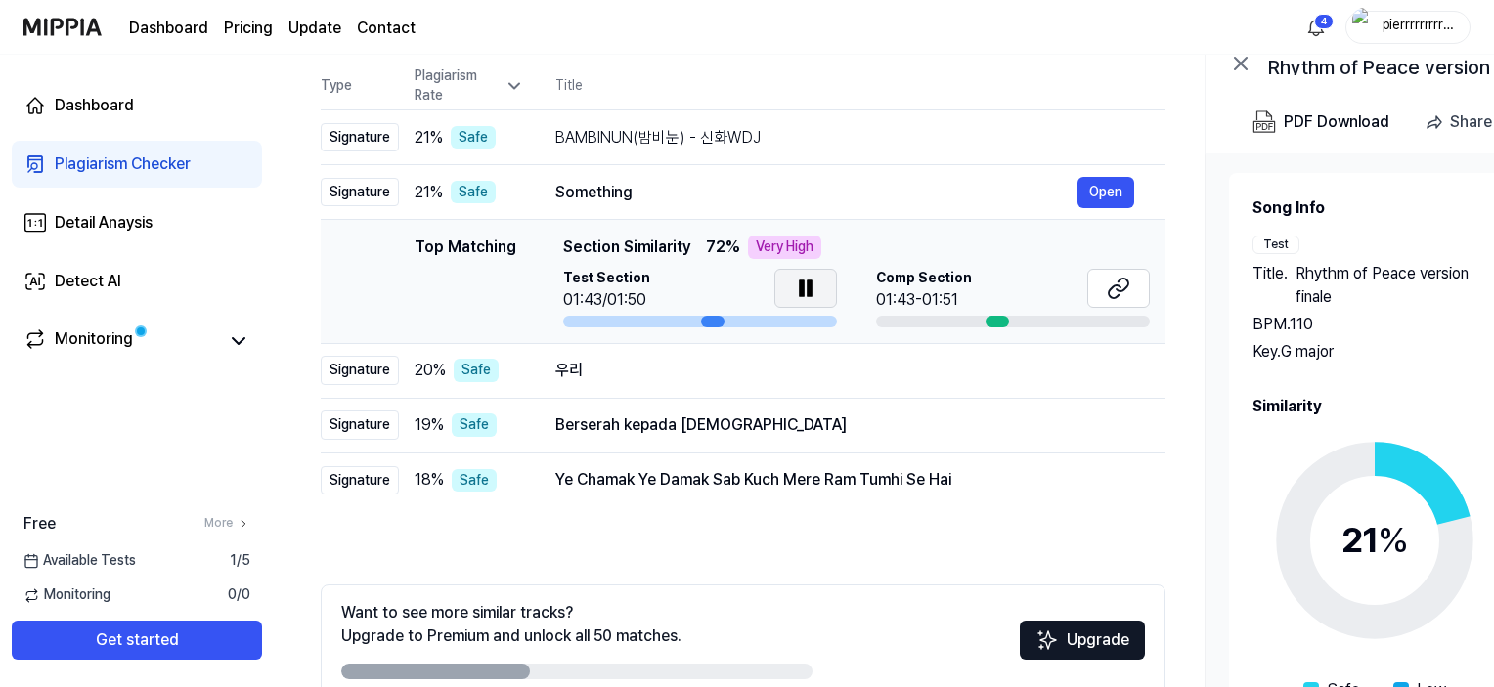
click at [794, 289] on icon at bounding box center [805, 288] width 23 height 23
click at [1109, 282] on icon at bounding box center [1117, 288] width 23 height 23
click at [724, 375] on div "우리" at bounding box center [816, 370] width 522 height 23
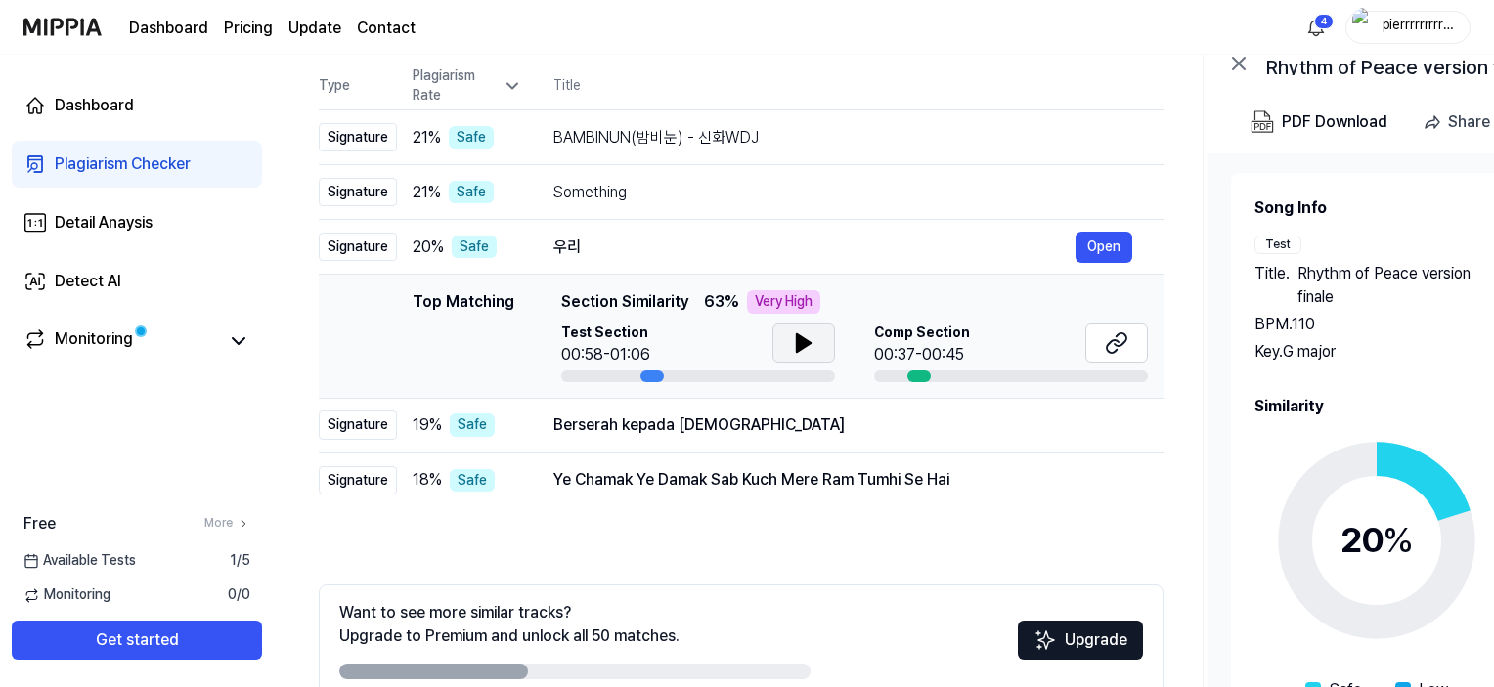
click at [798, 350] on icon at bounding box center [804, 343] width 14 height 18
click at [798, 343] on icon at bounding box center [800, 343] width 4 height 16
click at [1100, 347] on button at bounding box center [1116, 343] width 63 height 39
click at [731, 430] on div "Berserah kepada Yesus" at bounding box center [815, 424] width 522 height 23
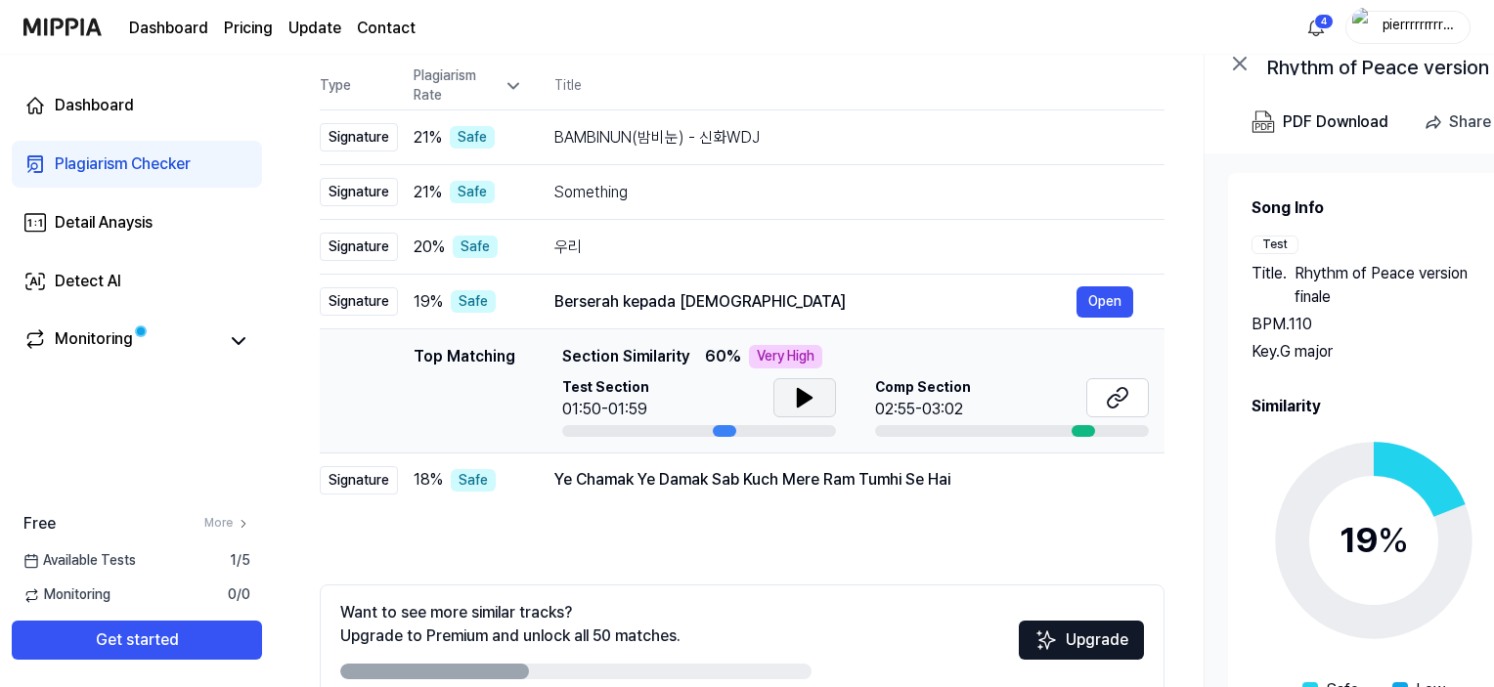
click at [803, 393] on icon at bounding box center [805, 398] width 14 height 18
click at [803, 393] on icon at bounding box center [804, 397] width 23 height 23
click at [1123, 395] on icon at bounding box center [1117, 397] width 23 height 23
click at [665, 480] on div "Ye Chamak Ye Damak Sab Kuch Mere Ram Tumhi Se Hai" at bounding box center [815, 479] width 522 height 23
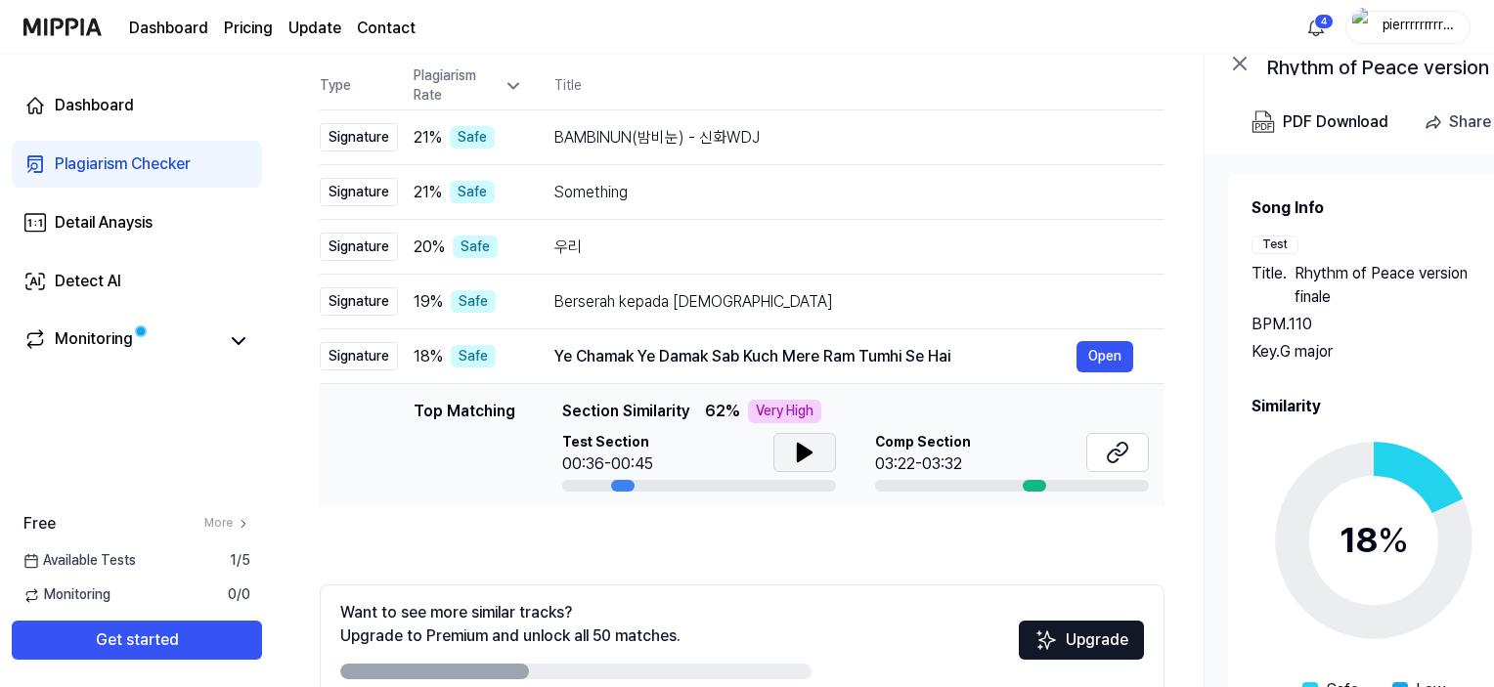
click at [798, 447] on icon at bounding box center [805, 453] width 14 height 18
click at [799, 451] on icon at bounding box center [801, 453] width 4 height 16
click at [1120, 453] on icon at bounding box center [1117, 452] width 23 height 23
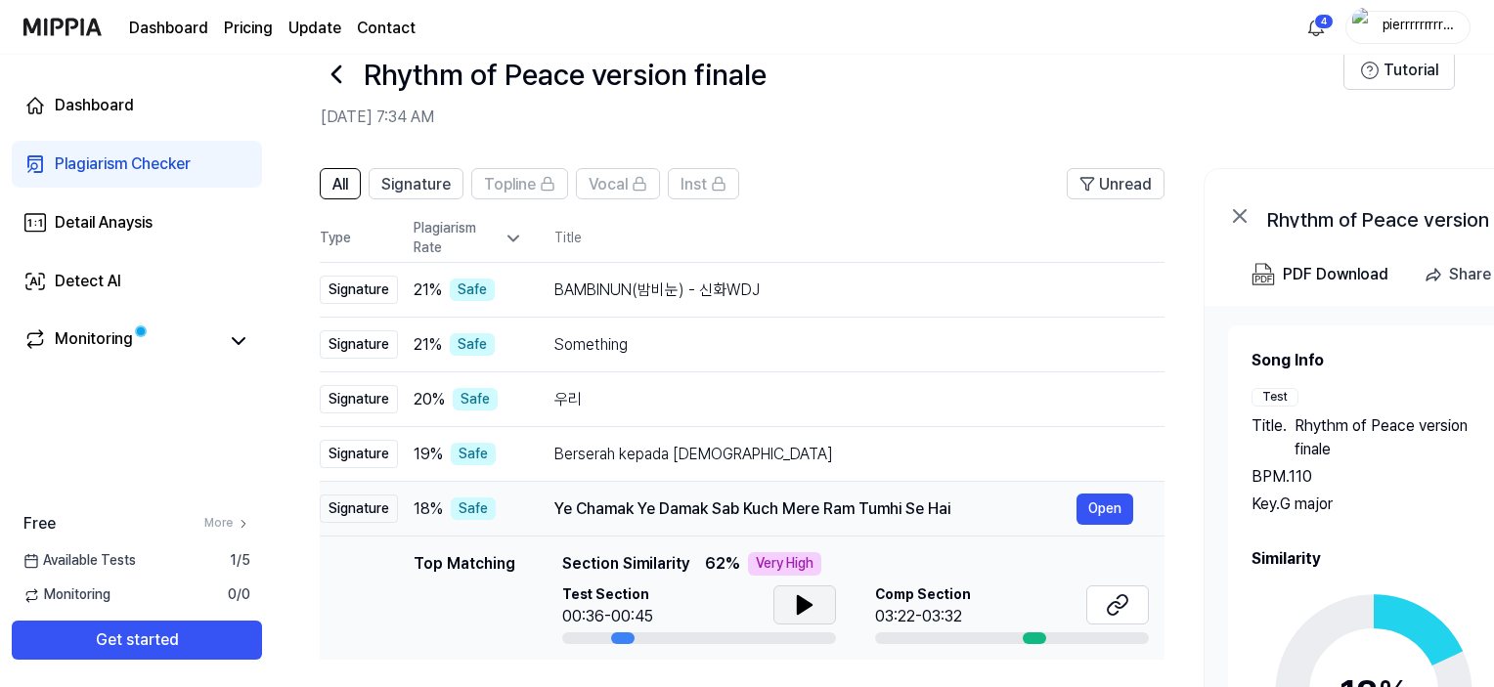
scroll to position [0, 0]
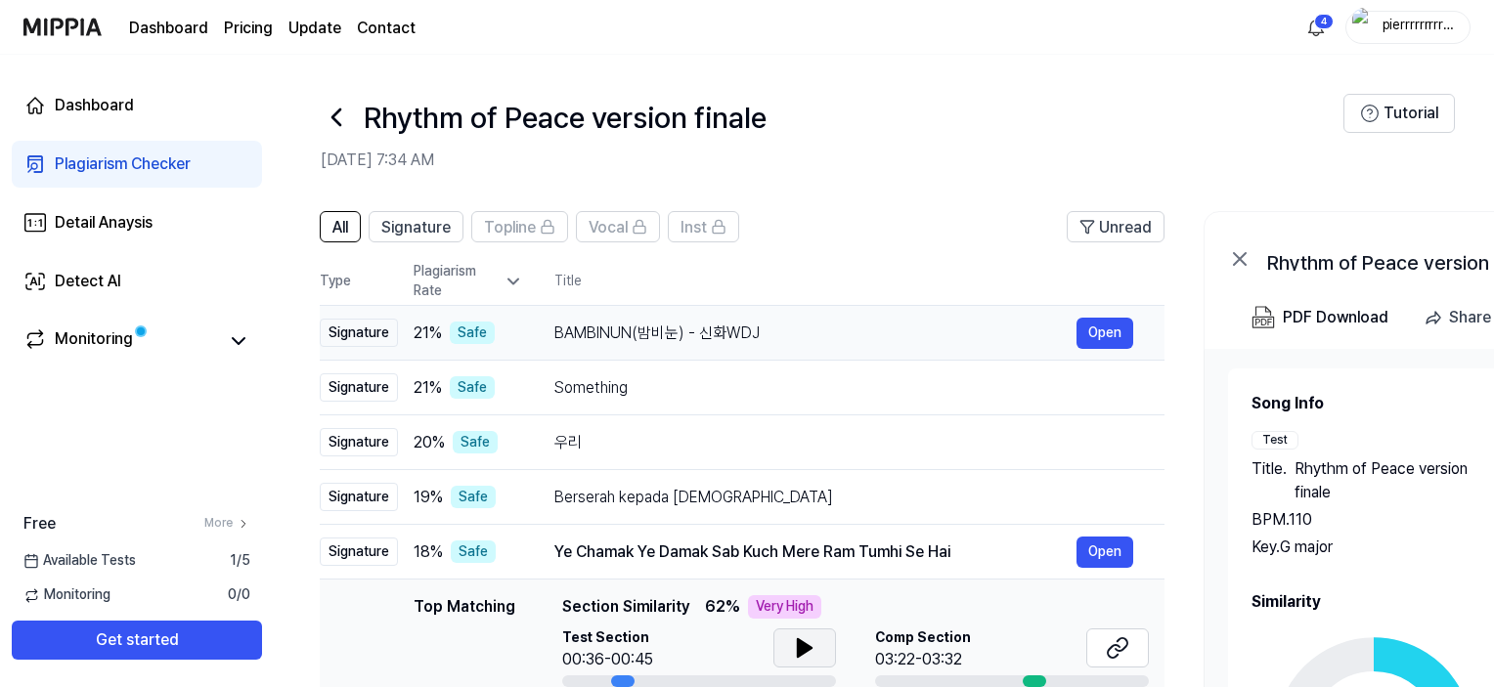
click at [692, 331] on div "BAMBINUN(밤비눈) - 신화WDJ" at bounding box center [815, 333] width 522 height 23
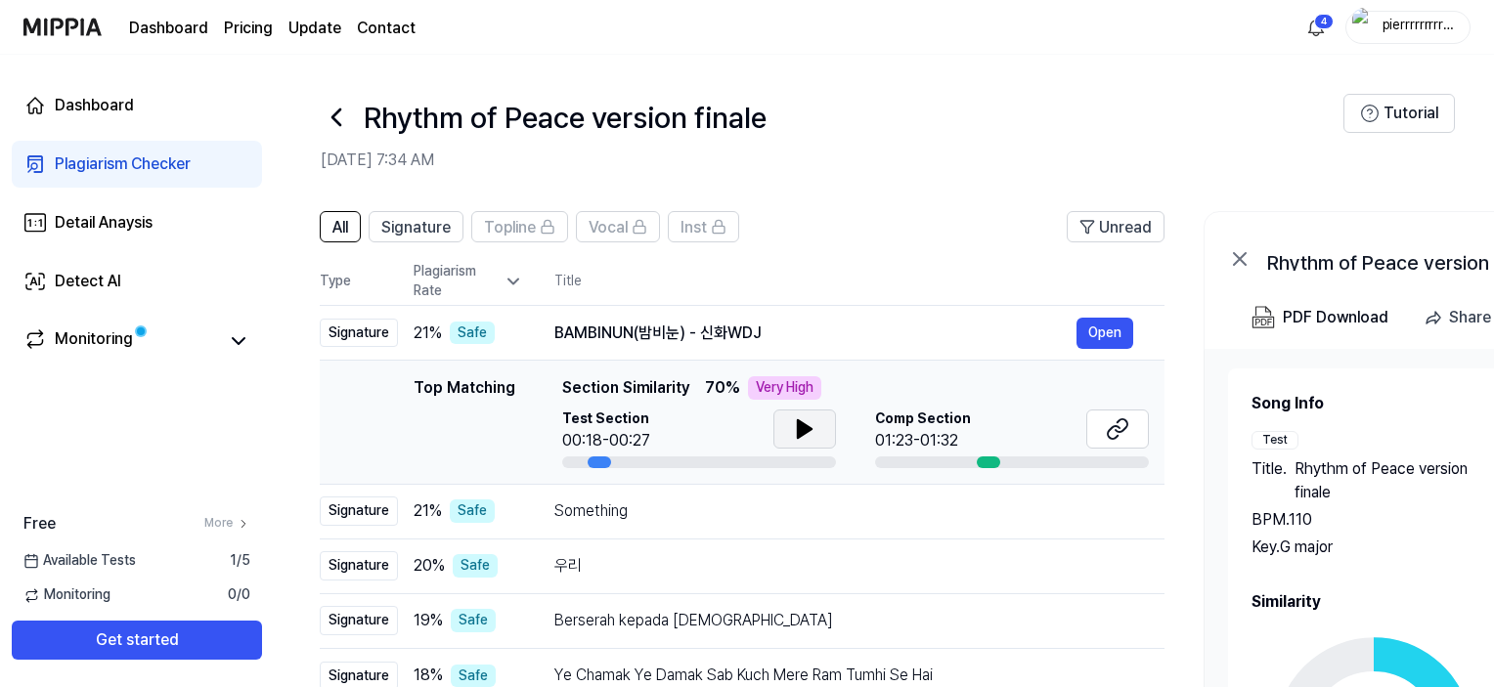
click at [802, 433] on icon at bounding box center [805, 429] width 14 height 18
click at [802, 433] on icon at bounding box center [804, 428] width 23 height 23
click at [1126, 429] on icon at bounding box center [1117, 428] width 23 height 23
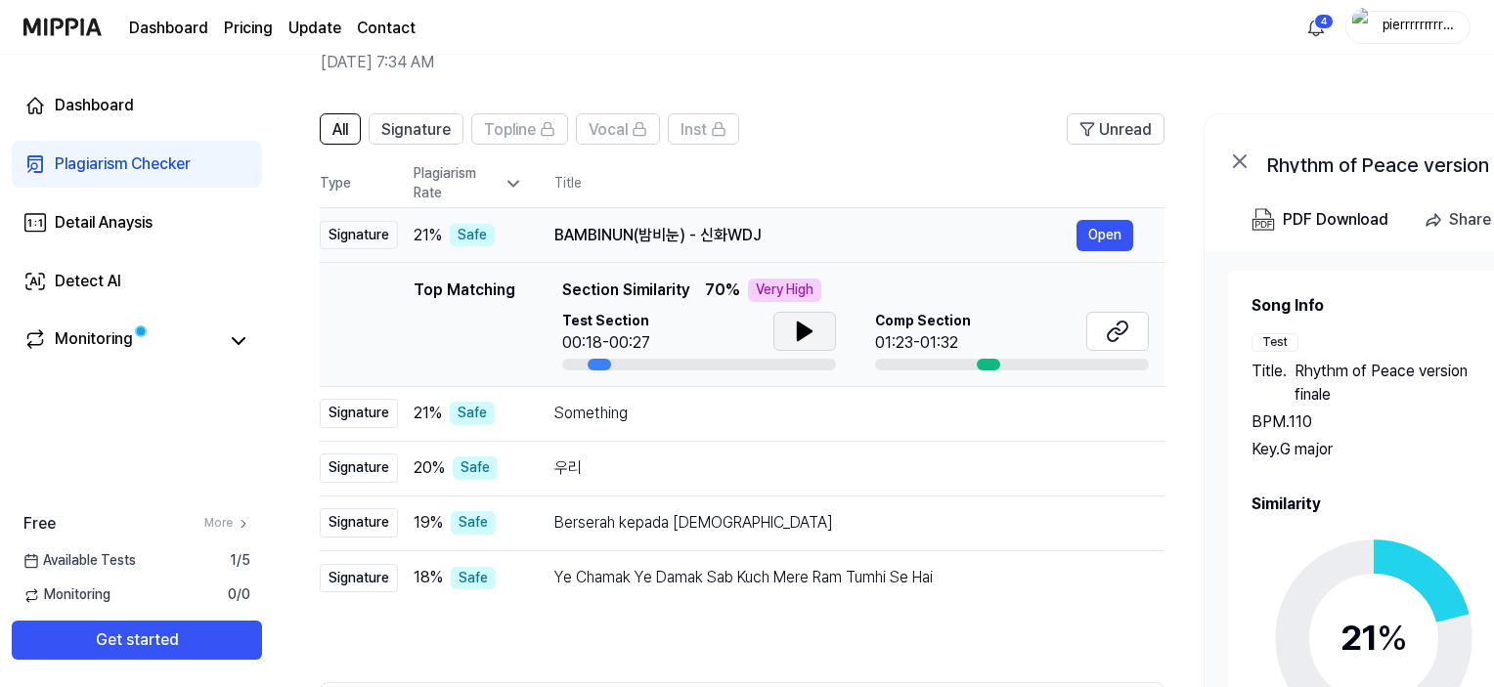
scroll to position [195, 0]
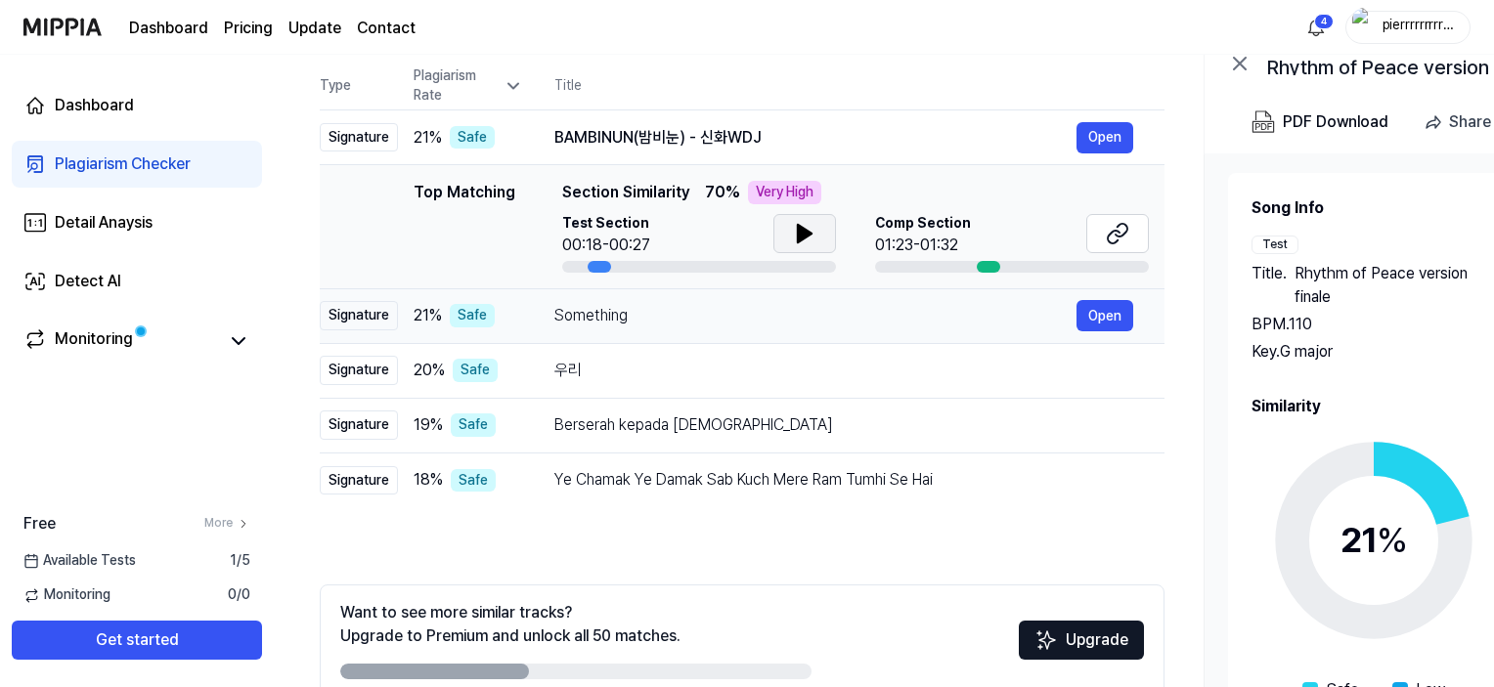
click at [718, 317] on div "Something" at bounding box center [815, 315] width 522 height 23
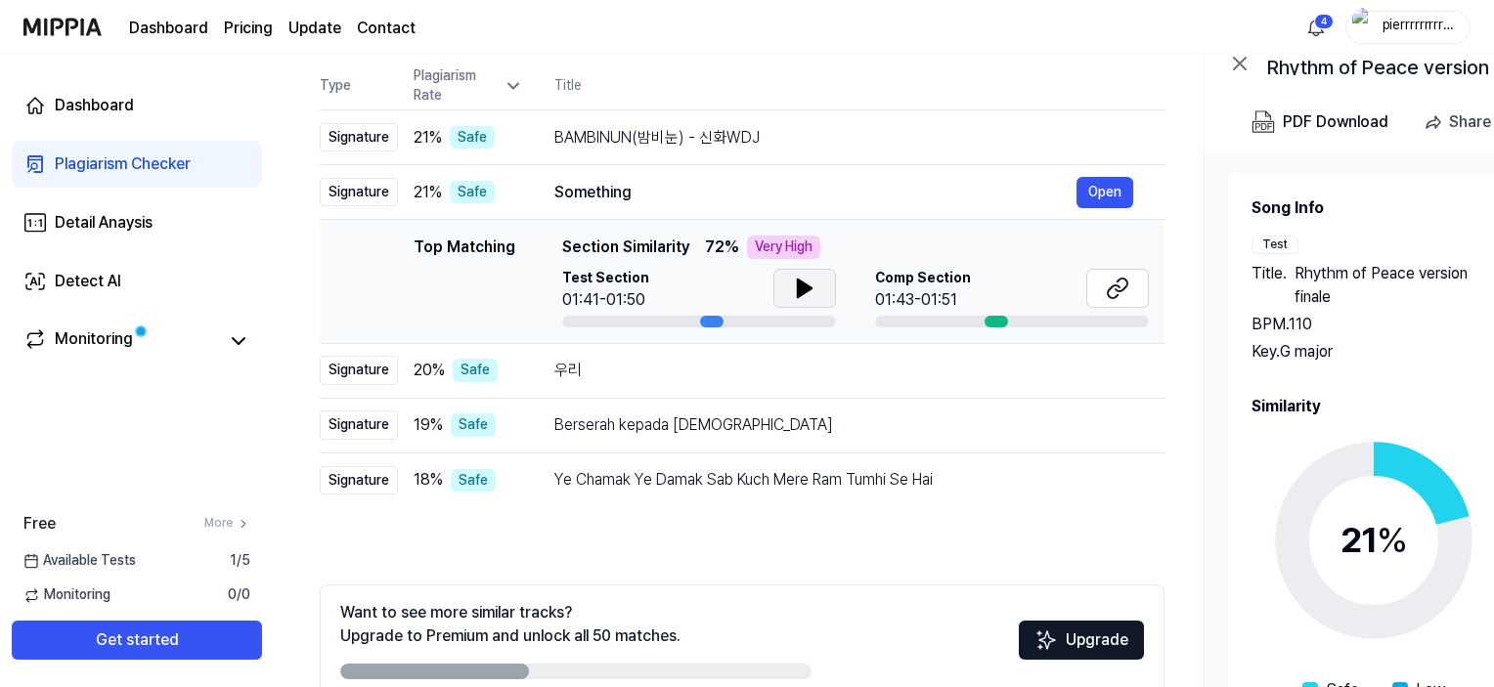
click at [809, 291] on icon at bounding box center [804, 288] width 23 height 23
click at [809, 289] on icon at bounding box center [804, 288] width 23 height 23
click at [1103, 300] on button at bounding box center [1117, 288] width 63 height 39
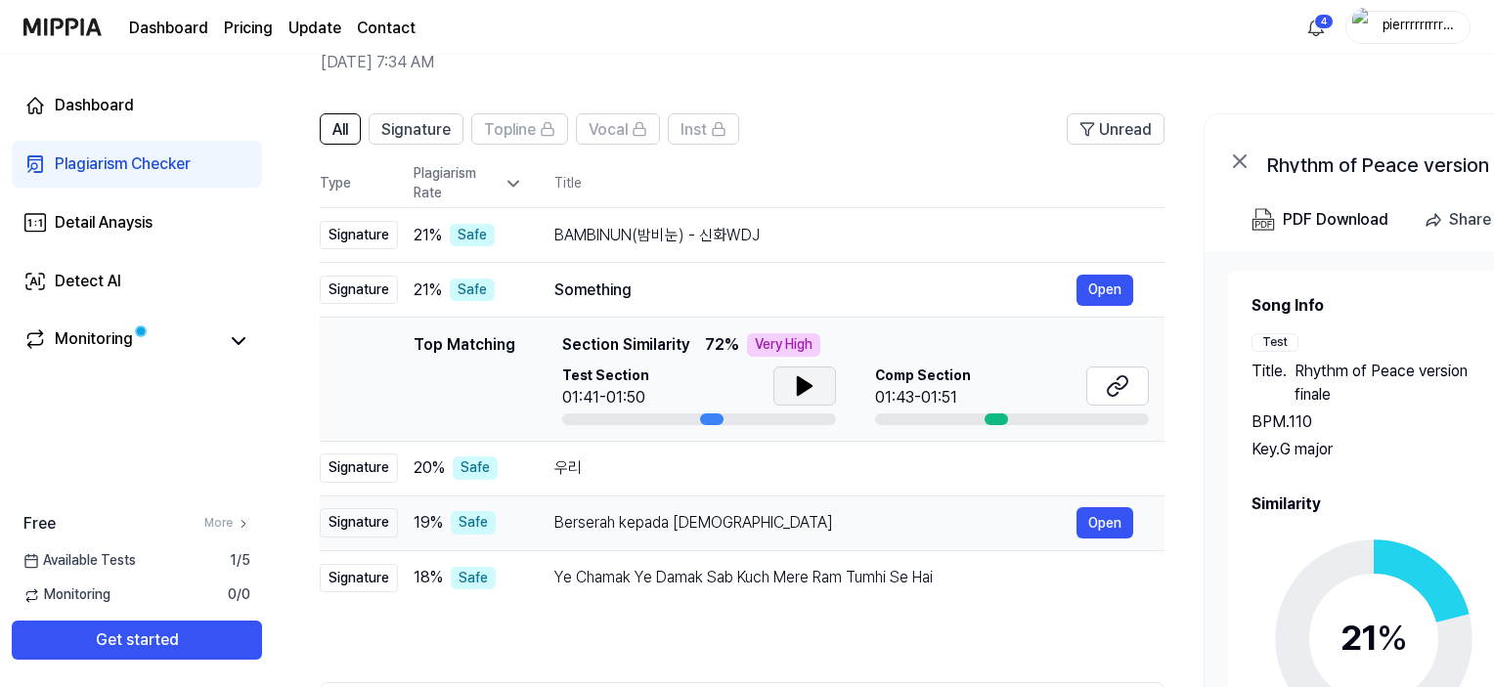
scroll to position [0, 0]
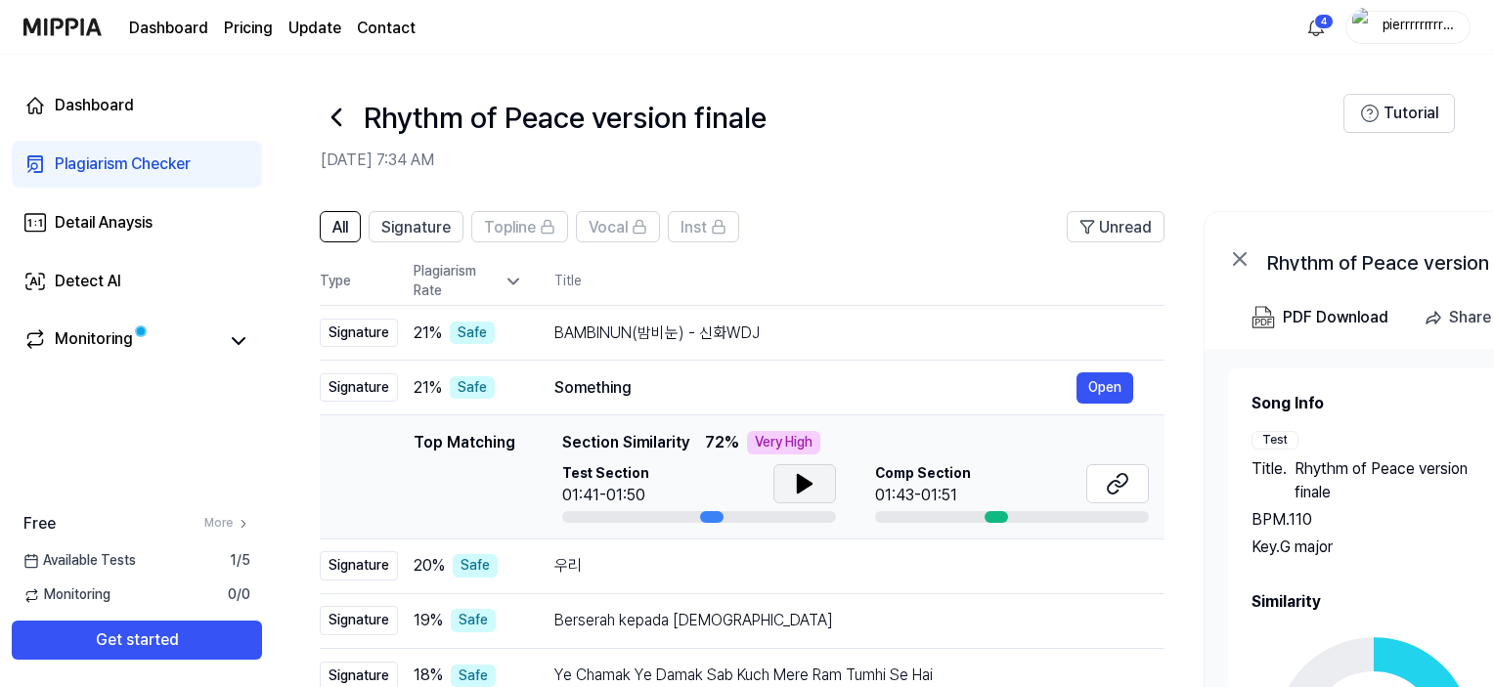
click at [332, 116] on icon at bounding box center [336, 117] width 8 height 16
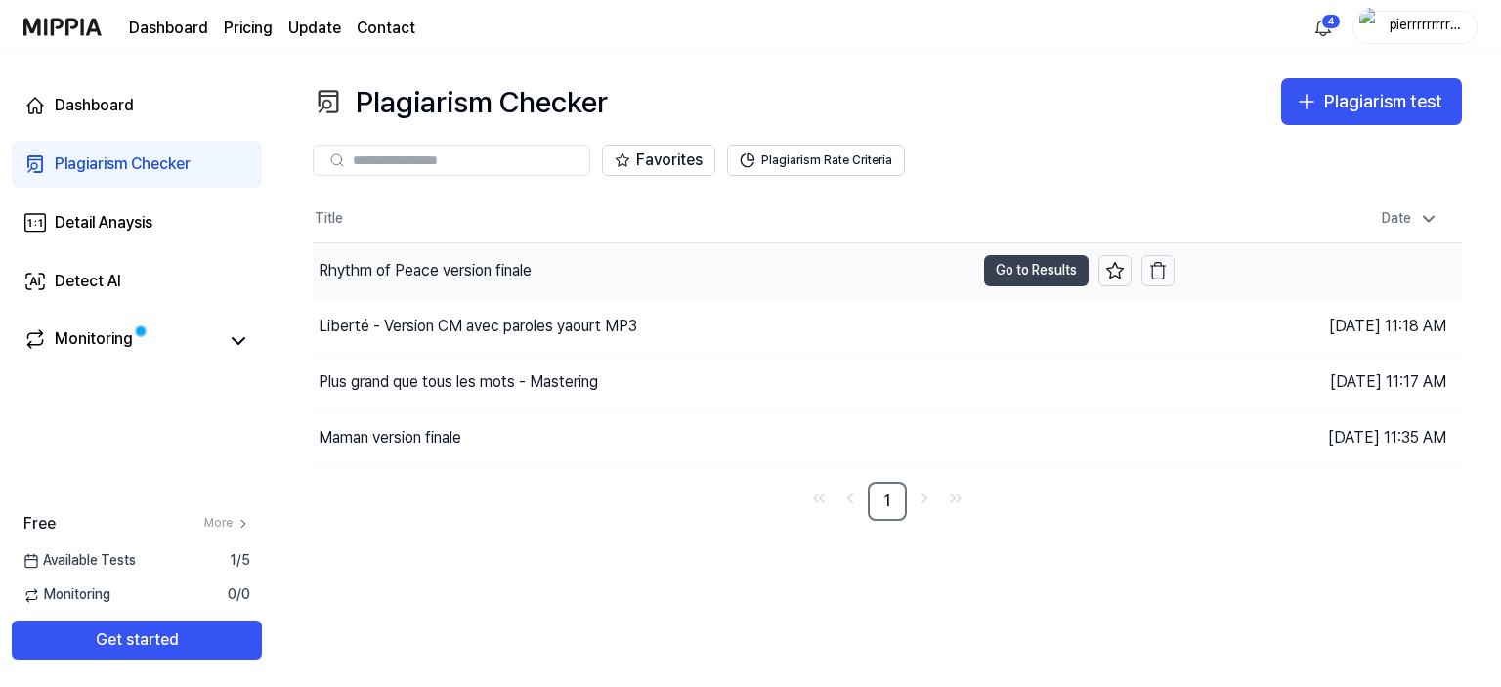
click at [1034, 264] on button "Go to Results" at bounding box center [1036, 270] width 105 height 31
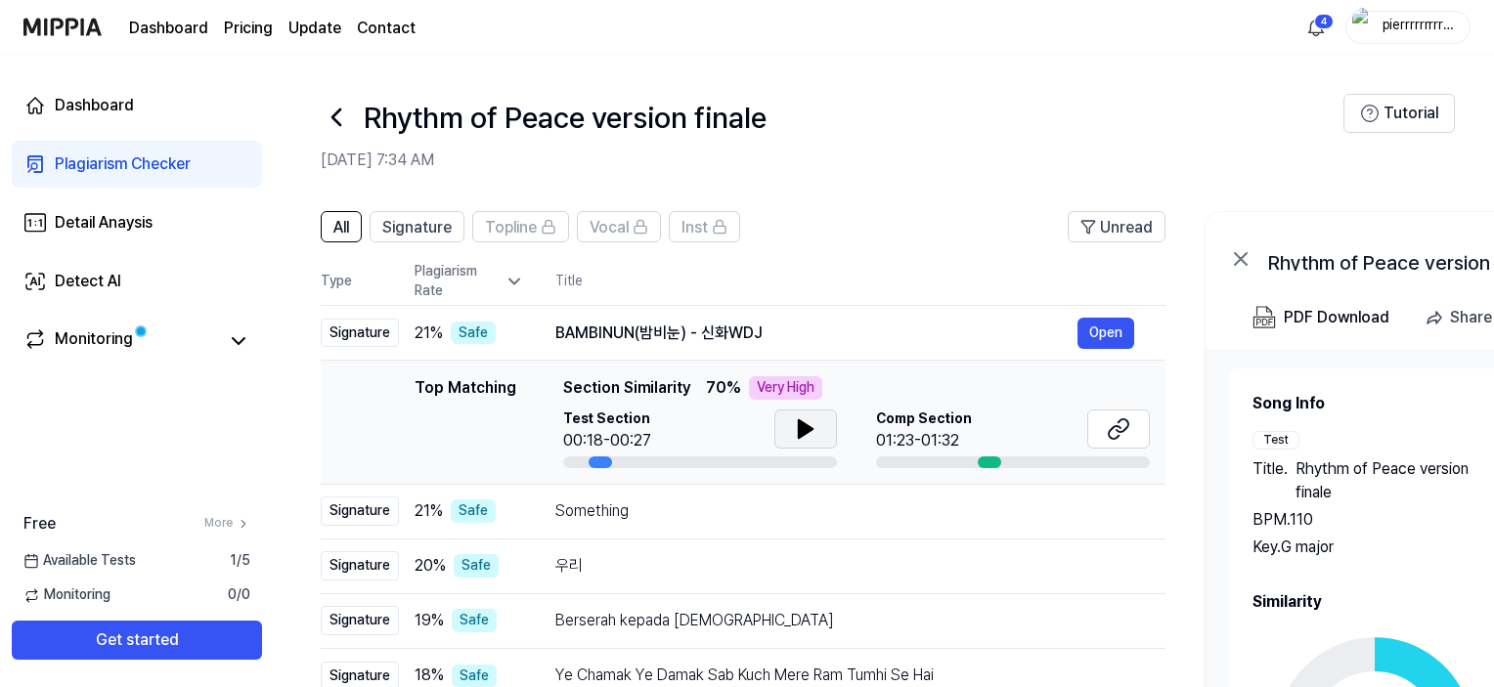
click at [809, 443] on button at bounding box center [805, 429] width 63 height 39
click at [804, 429] on icon at bounding box center [805, 428] width 23 height 23
click at [1100, 427] on button at bounding box center [1118, 429] width 63 height 39
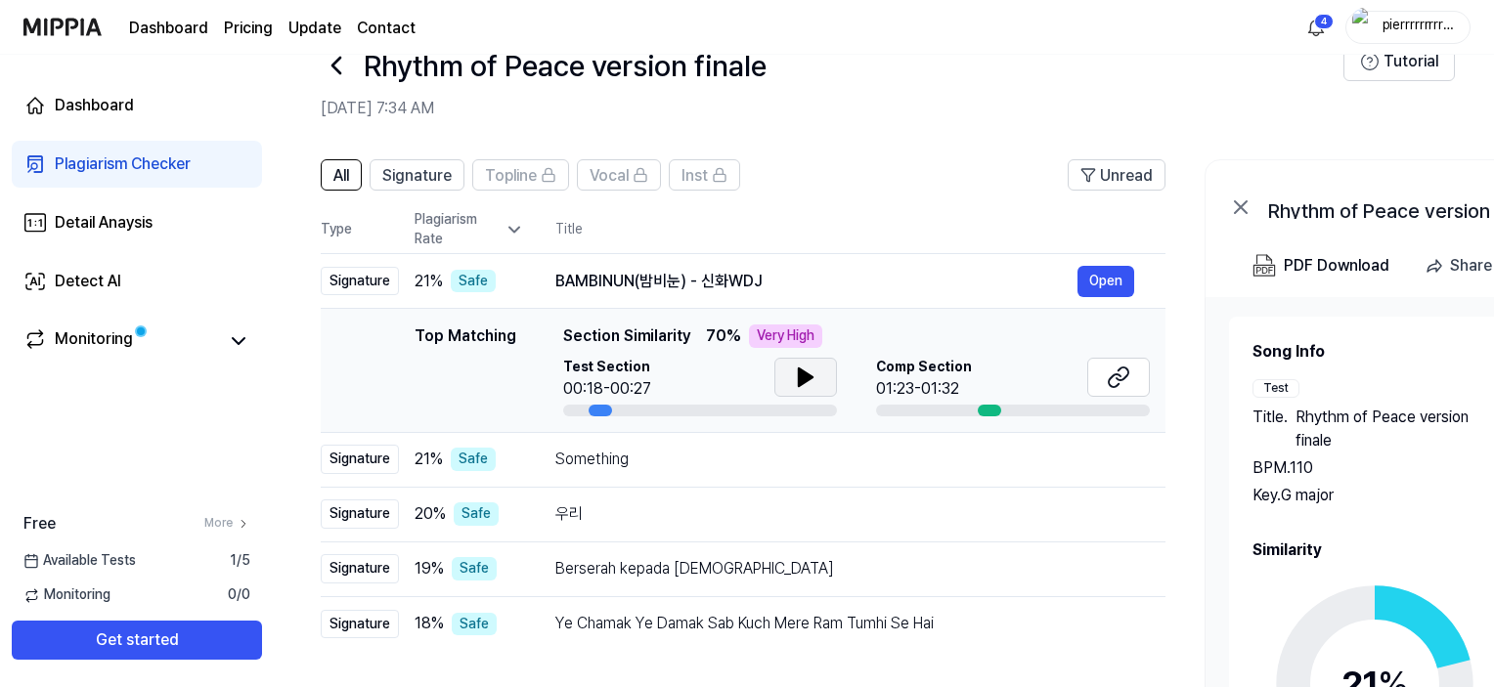
scroll to position [98, 0]
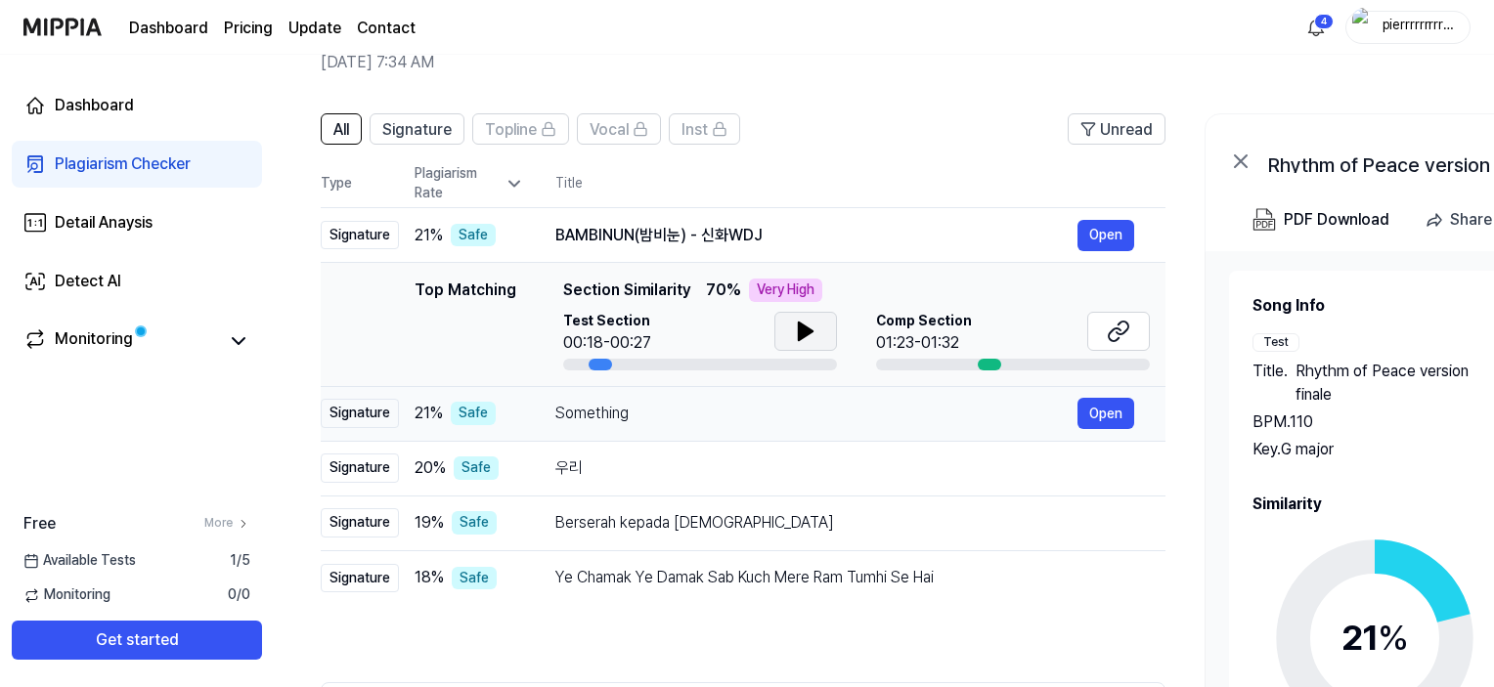
click at [674, 410] on div "Something" at bounding box center [816, 413] width 522 height 23
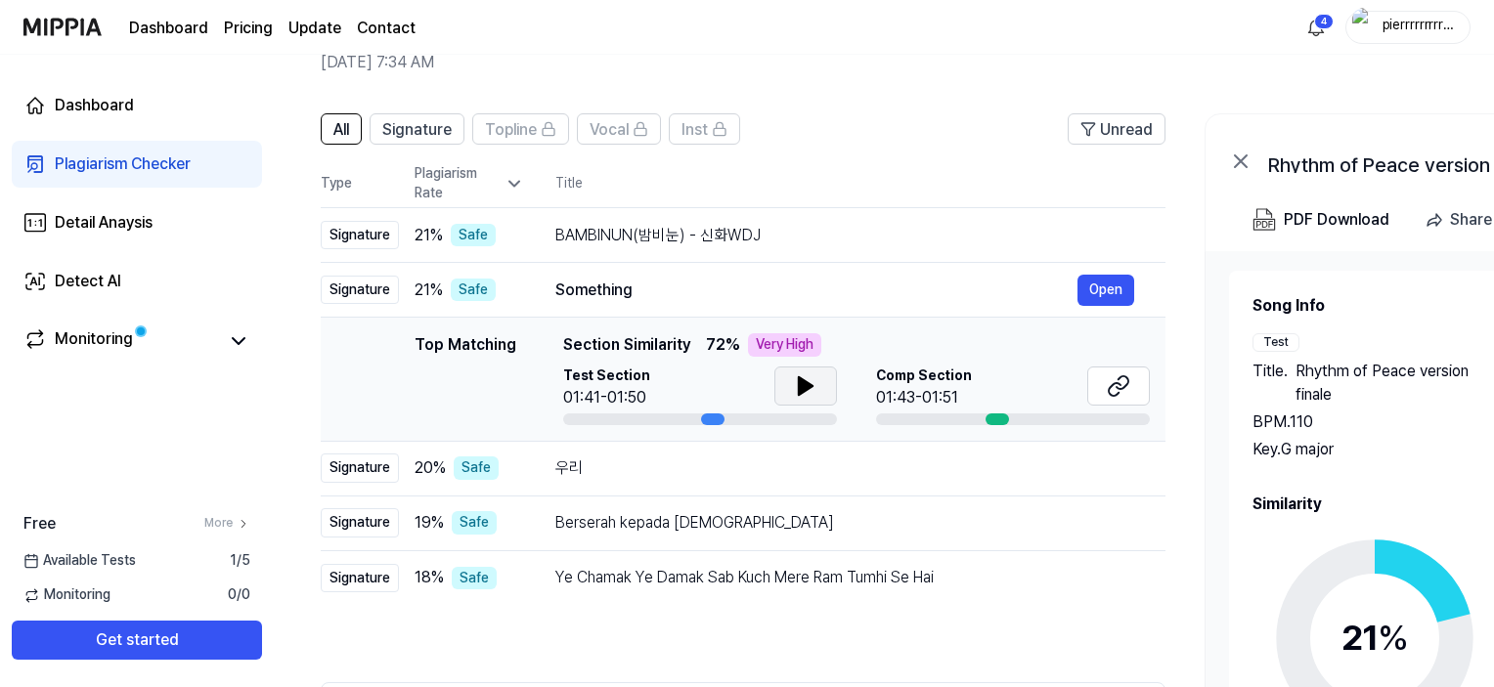
click at [799, 384] on icon at bounding box center [806, 386] width 14 height 18
click at [800, 384] on icon at bounding box center [802, 386] width 4 height 16
click at [1112, 390] on icon at bounding box center [1117, 385] width 23 height 23
click at [812, 386] on icon at bounding box center [805, 385] width 23 height 23
click at [811, 388] on icon at bounding box center [805, 385] width 23 height 23
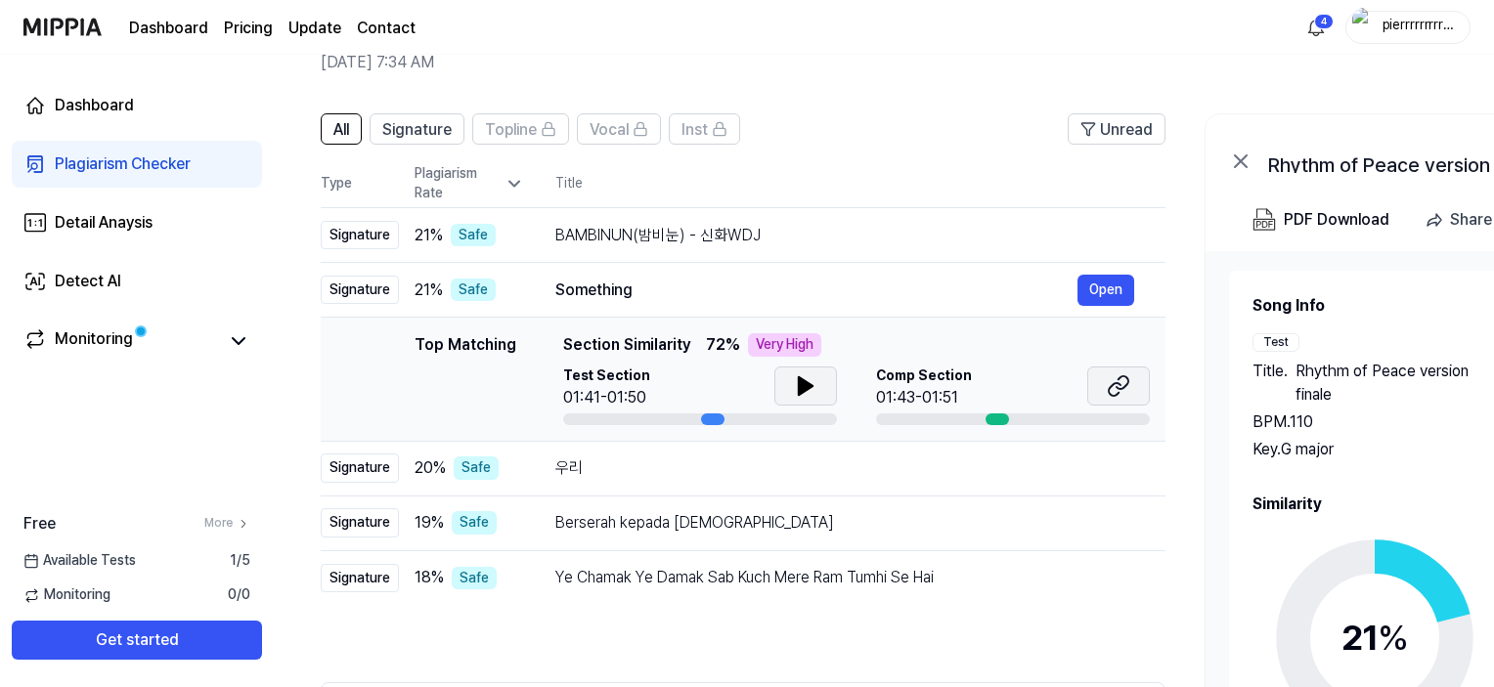
click at [1114, 383] on icon at bounding box center [1114, 389] width 12 height 13
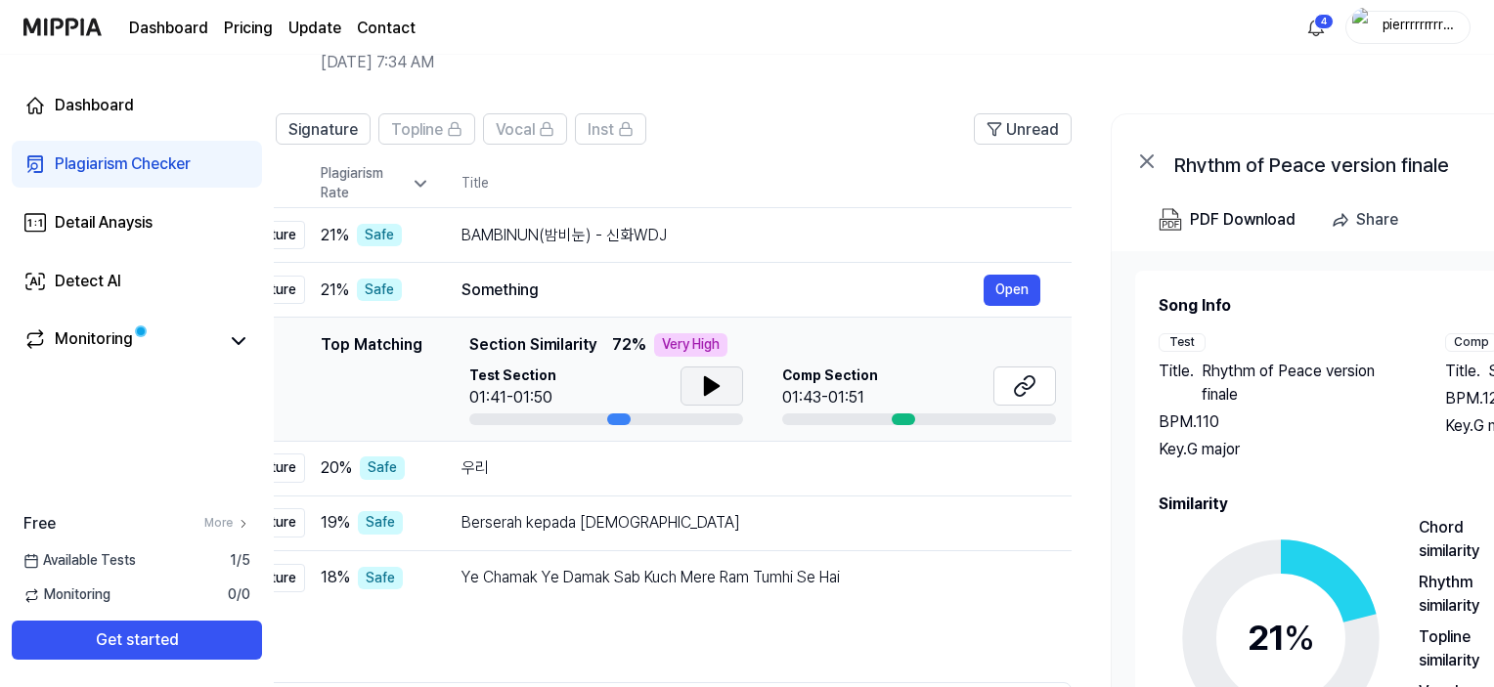
scroll to position [0, 0]
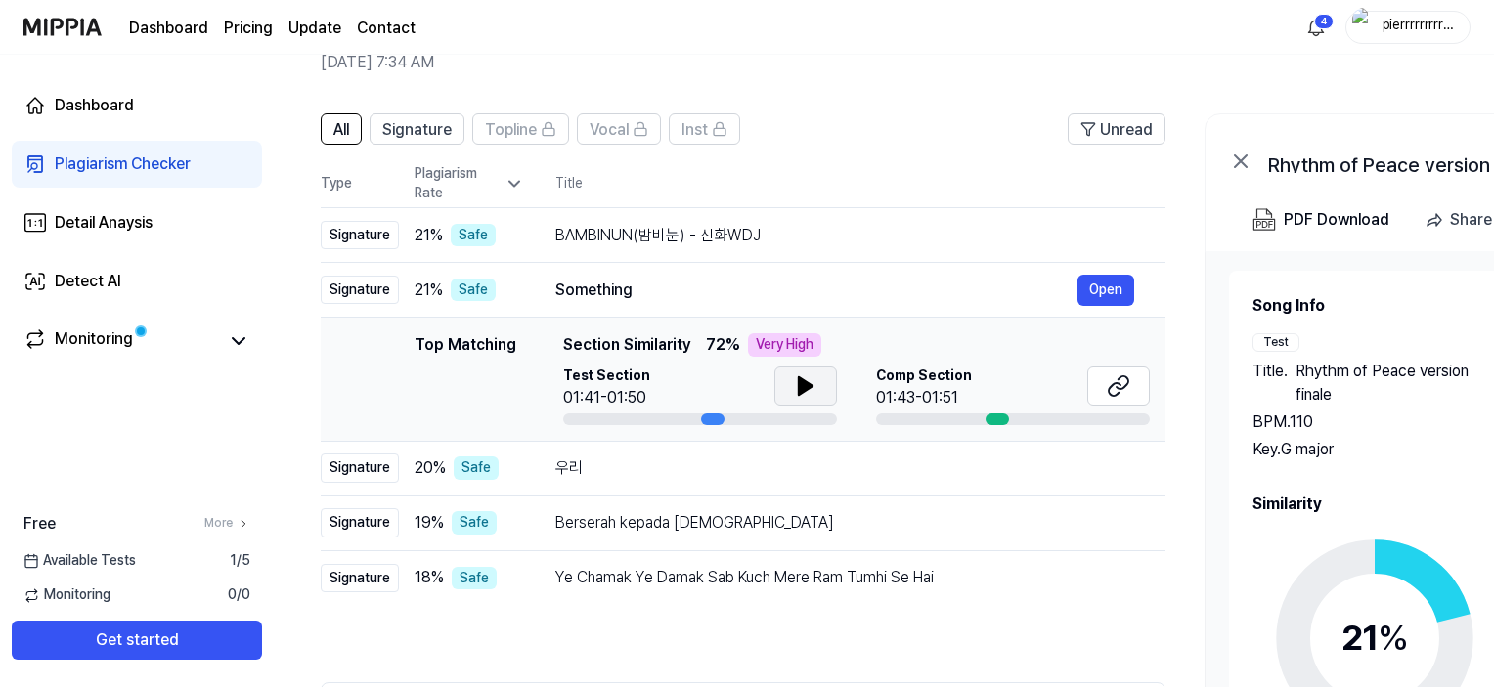
drag, startPoint x: 715, startPoint y: 417, endPoint x: 800, endPoint y: 401, distance: 86.6
click at [800, 401] on div "Test Section 01:41-01:50" at bounding box center [700, 396] width 274 height 59
click at [570, 416] on div at bounding box center [700, 419] width 274 height 12
click at [669, 232] on div "BAMBINUN(밤비눈) - 신화WDJ" at bounding box center [816, 235] width 522 height 23
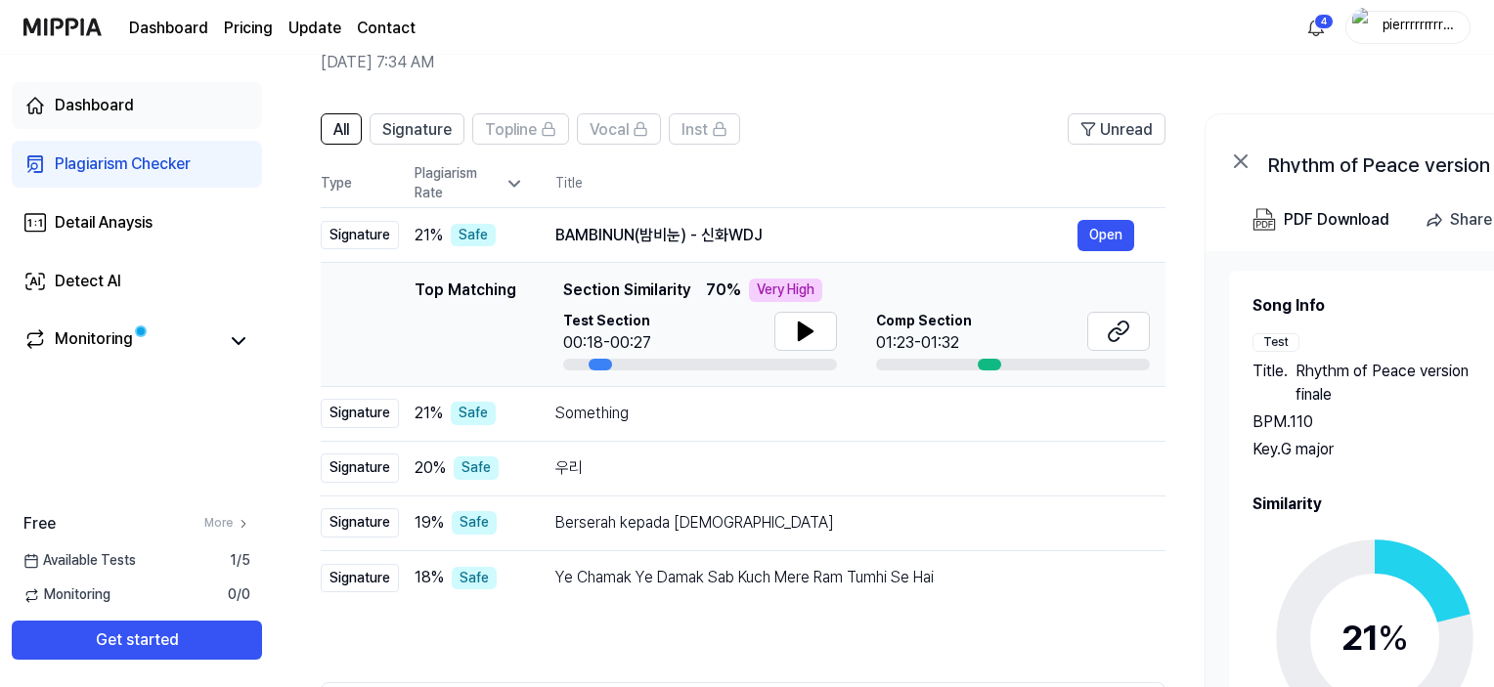
click at [125, 109] on div "Dashboard" at bounding box center [94, 105] width 79 height 23
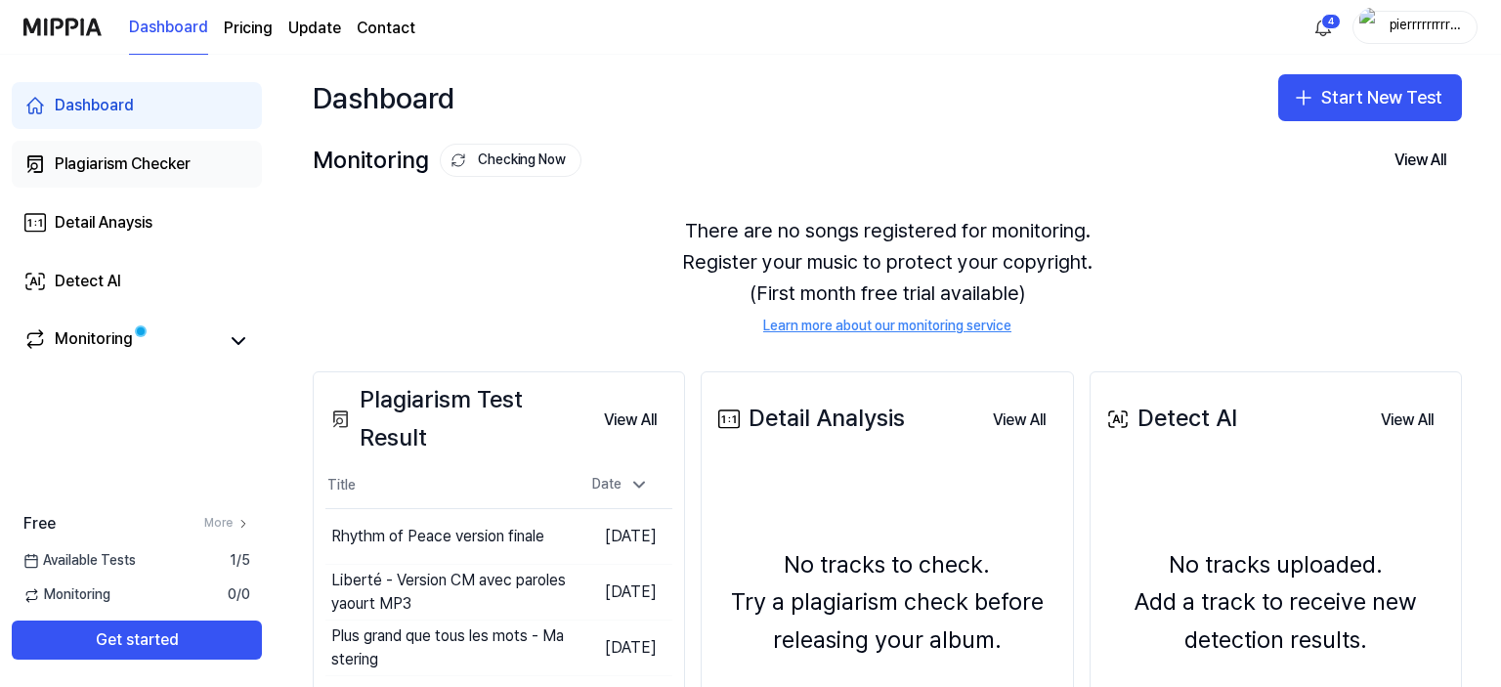
click at [165, 160] on div "Plagiarism Checker" at bounding box center [123, 163] width 136 height 23
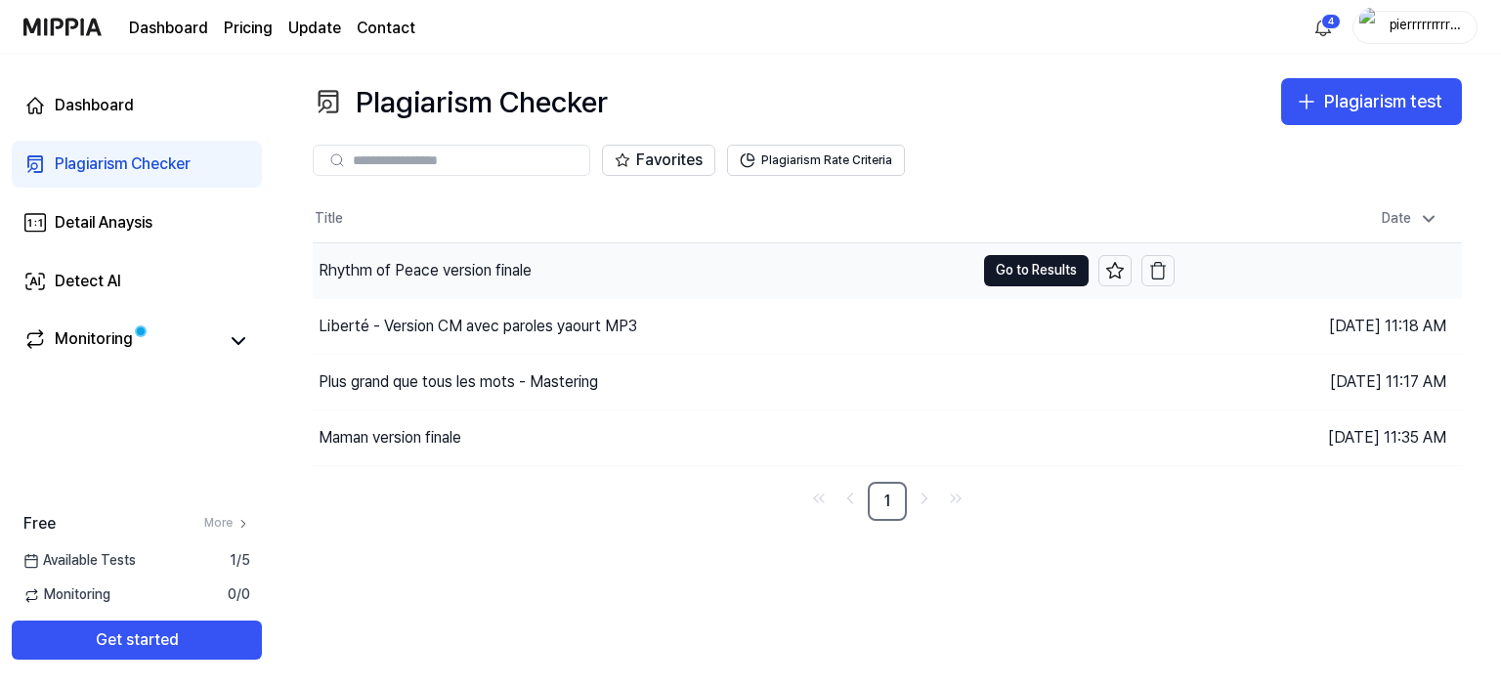
click at [519, 272] on div "Rhythm of Peace version finale" at bounding box center [425, 270] width 213 height 23
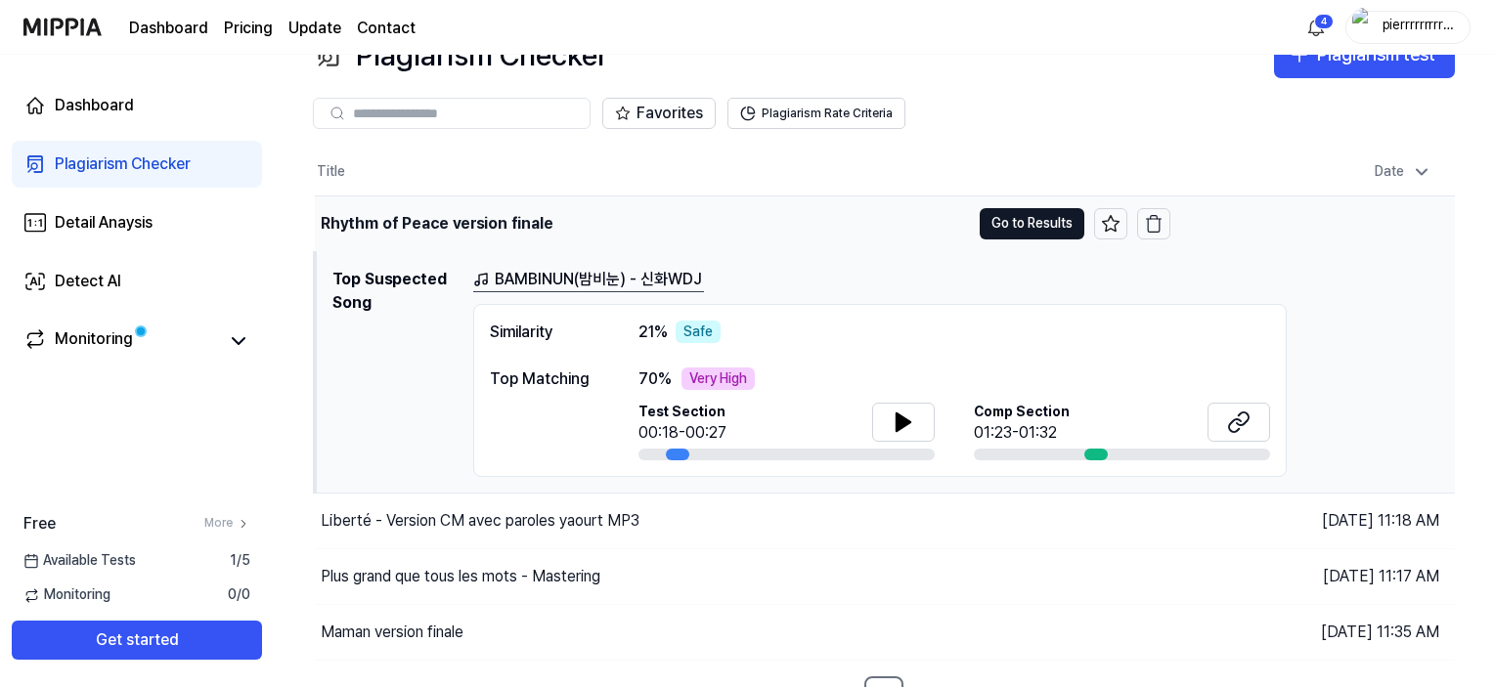
scroll to position [73, 0]
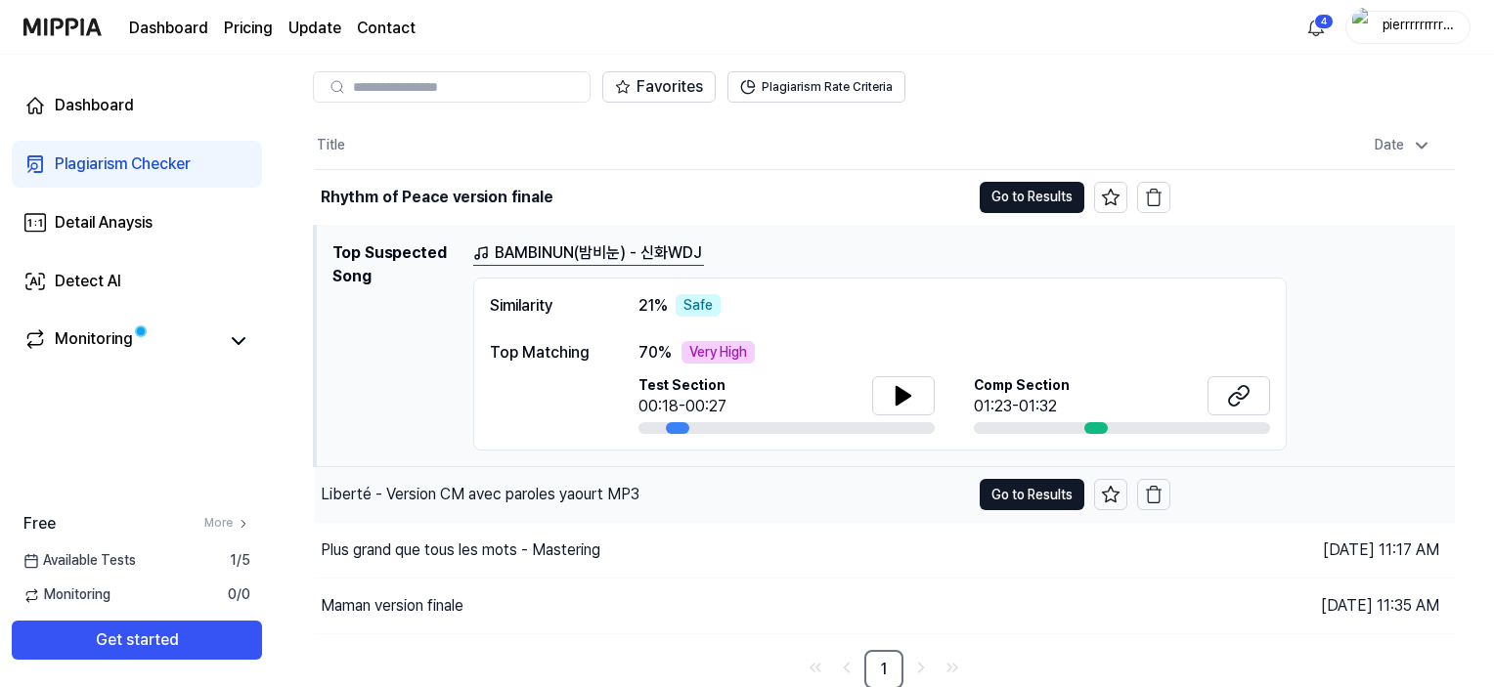
click at [583, 496] on div "Liberté - Version CM avec paroles yaourt MP3" at bounding box center [480, 494] width 319 height 23
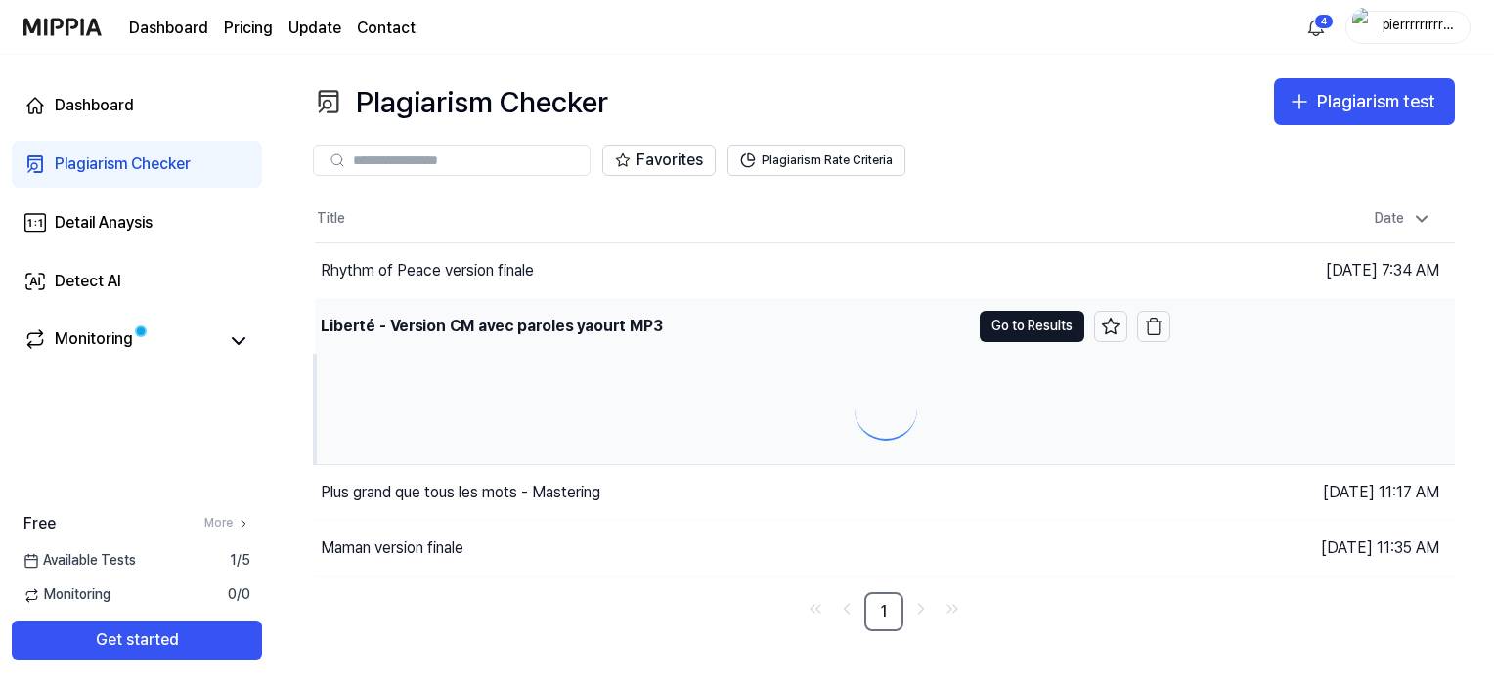
scroll to position [0, 0]
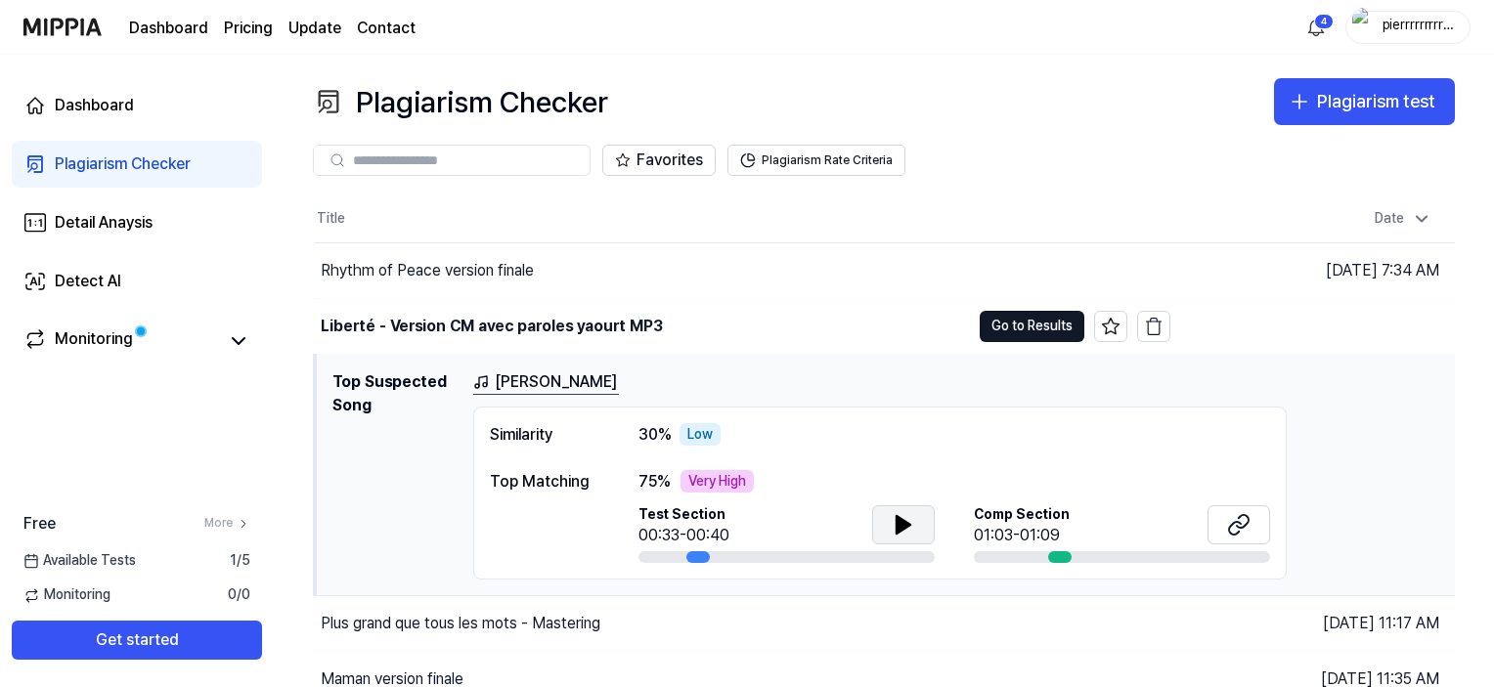
click at [896, 531] on icon at bounding box center [903, 525] width 14 height 18
click at [899, 530] on icon at bounding box center [899, 524] width 4 height 16
click at [1239, 523] on icon at bounding box center [1235, 527] width 12 height 13
click at [145, 168] on div "Plagiarism Checker" at bounding box center [123, 163] width 136 height 23
click at [432, 273] on div "Rhythm of Peace version finale" at bounding box center [427, 270] width 213 height 23
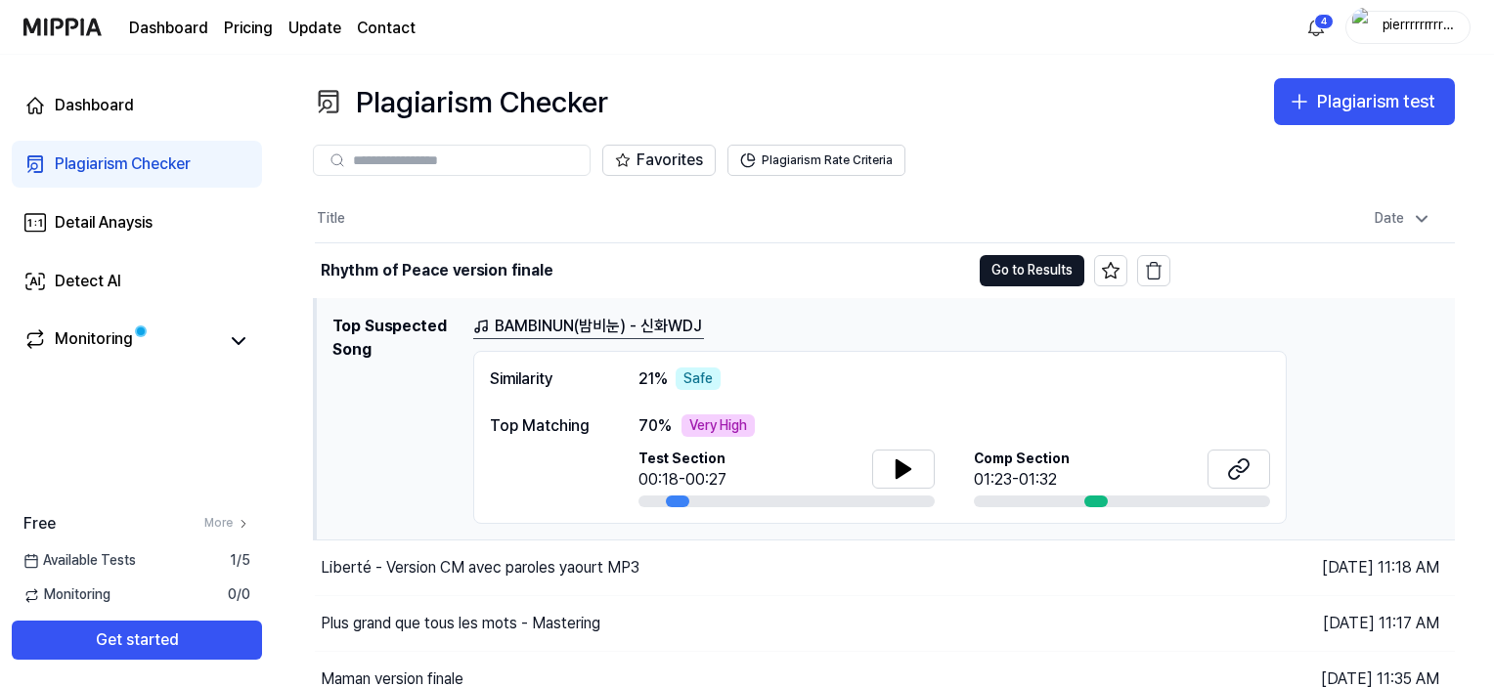
scroll to position [73, 0]
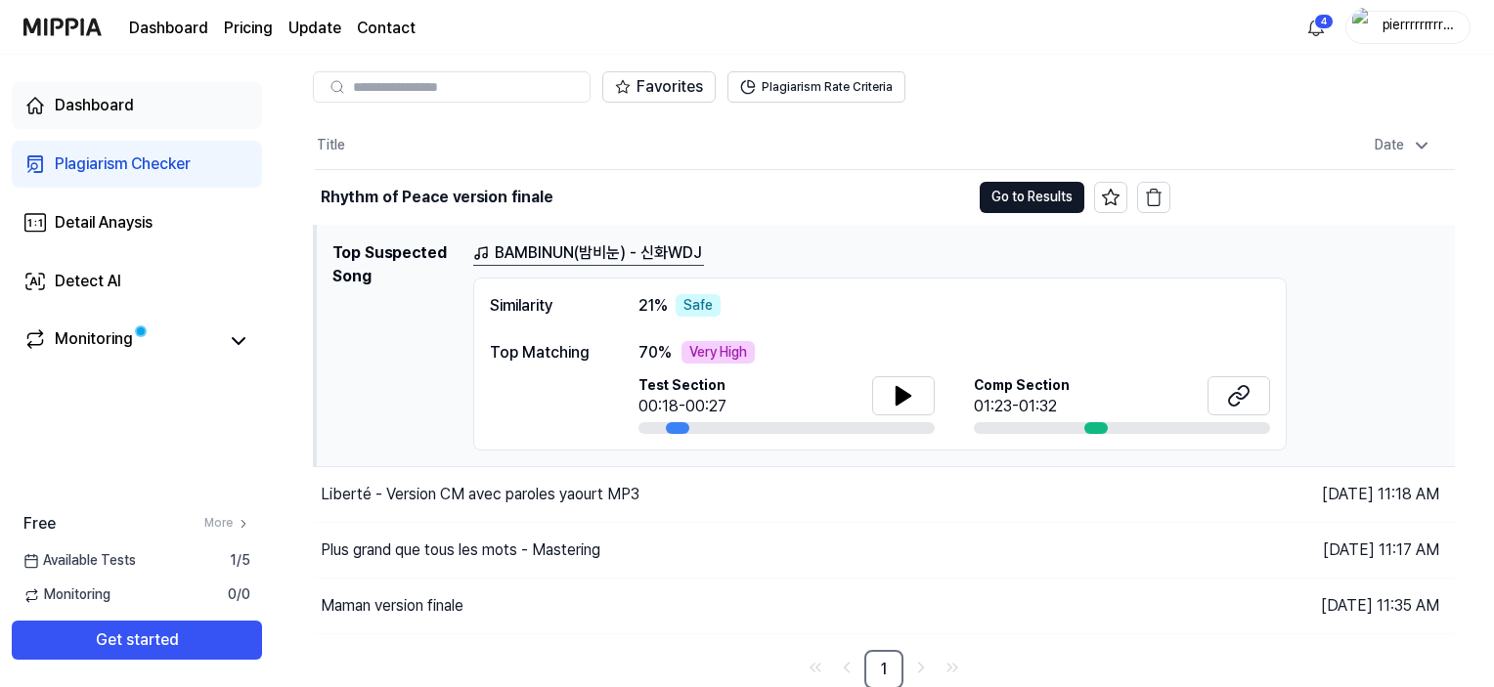
click at [125, 106] on div "Dashboard" at bounding box center [94, 105] width 79 height 23
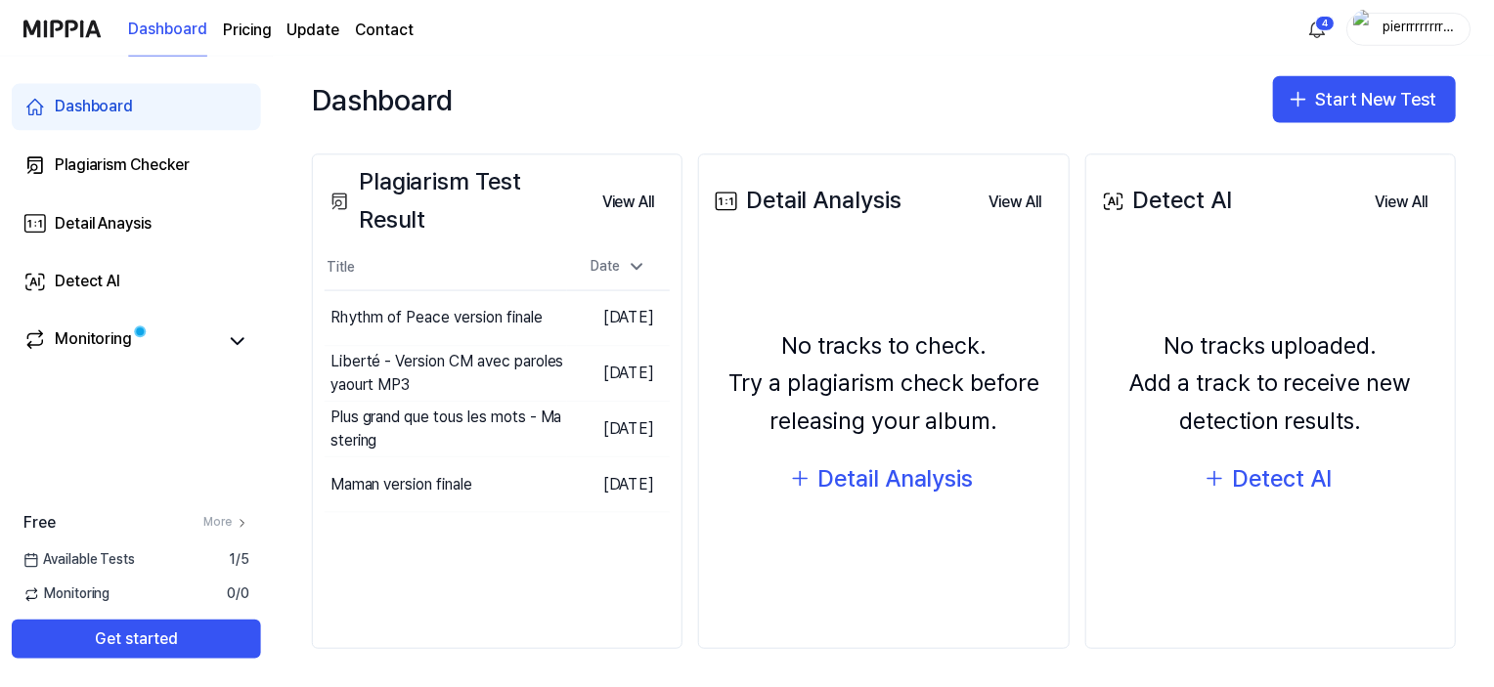
scroll to position [220, 0]
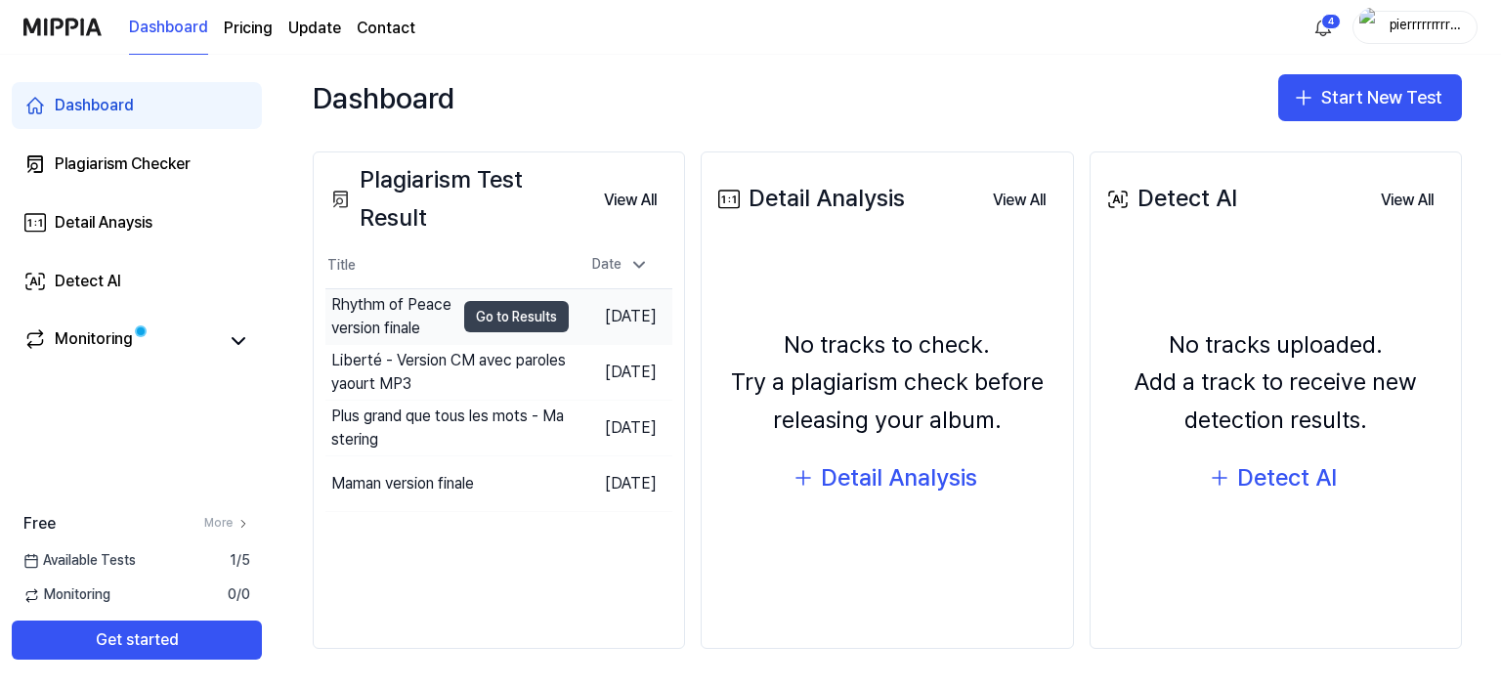
click at [482, 315] on button "Go to Results" at bounding box center [516, 316] width 105 height 31
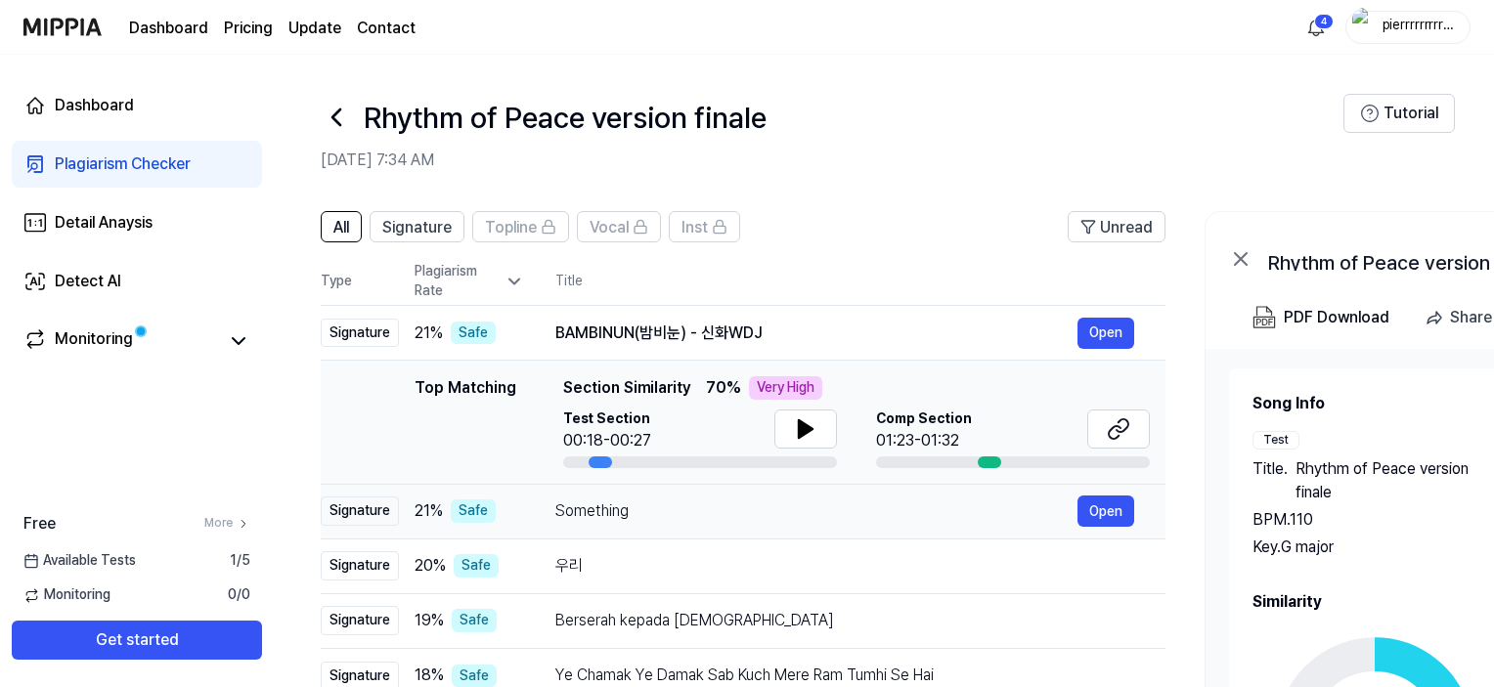
click at [618, 511] on div "Something" at bounding box center [816, 510] width 522 height 23
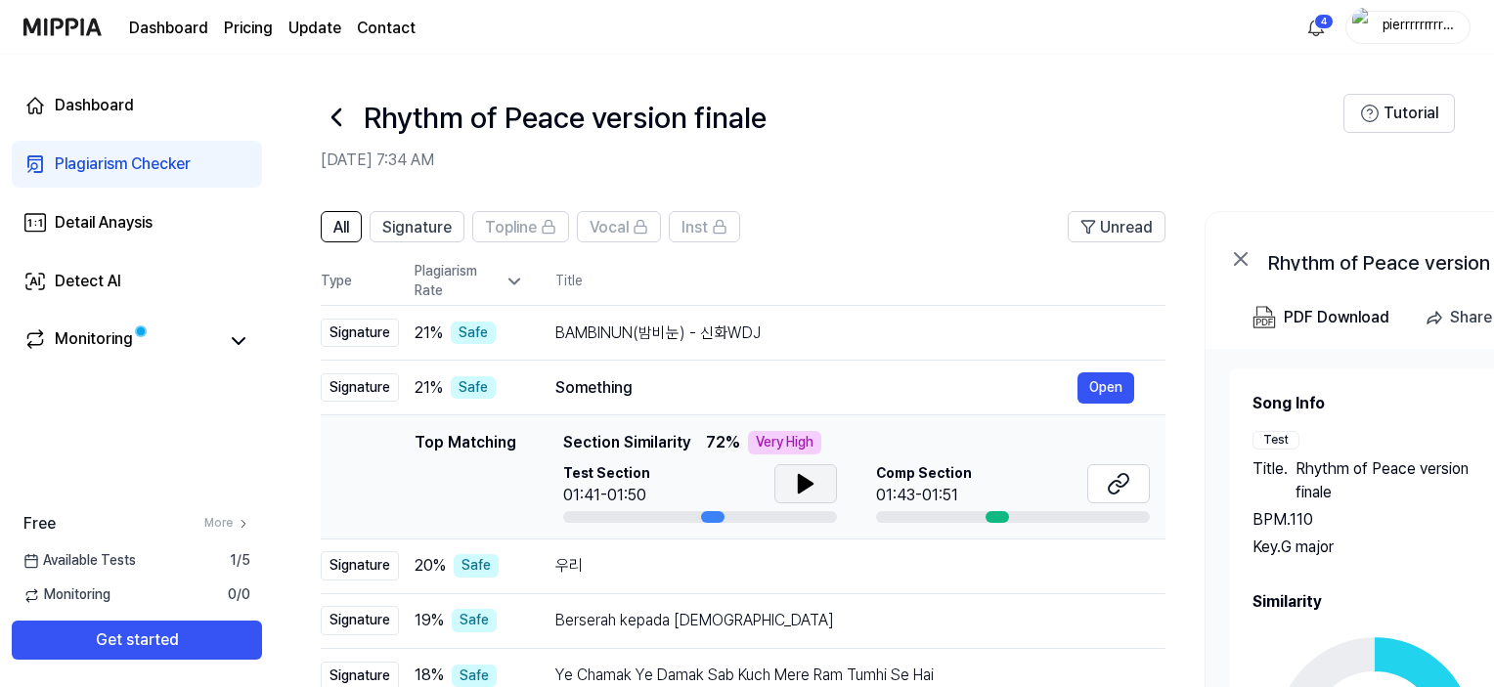
click at [806, 485] on icon at bounding box center [806, 484] width 14 height 18
click at [807, 485] on icon at bounding box center [809, 484] width 4 height 16
click at [1122, 489] on icon at bounding box center [1117, 483] width 23 height 23
click at [575, 563] on div "우리" at bounding box center [816, 565] width 522 height 23
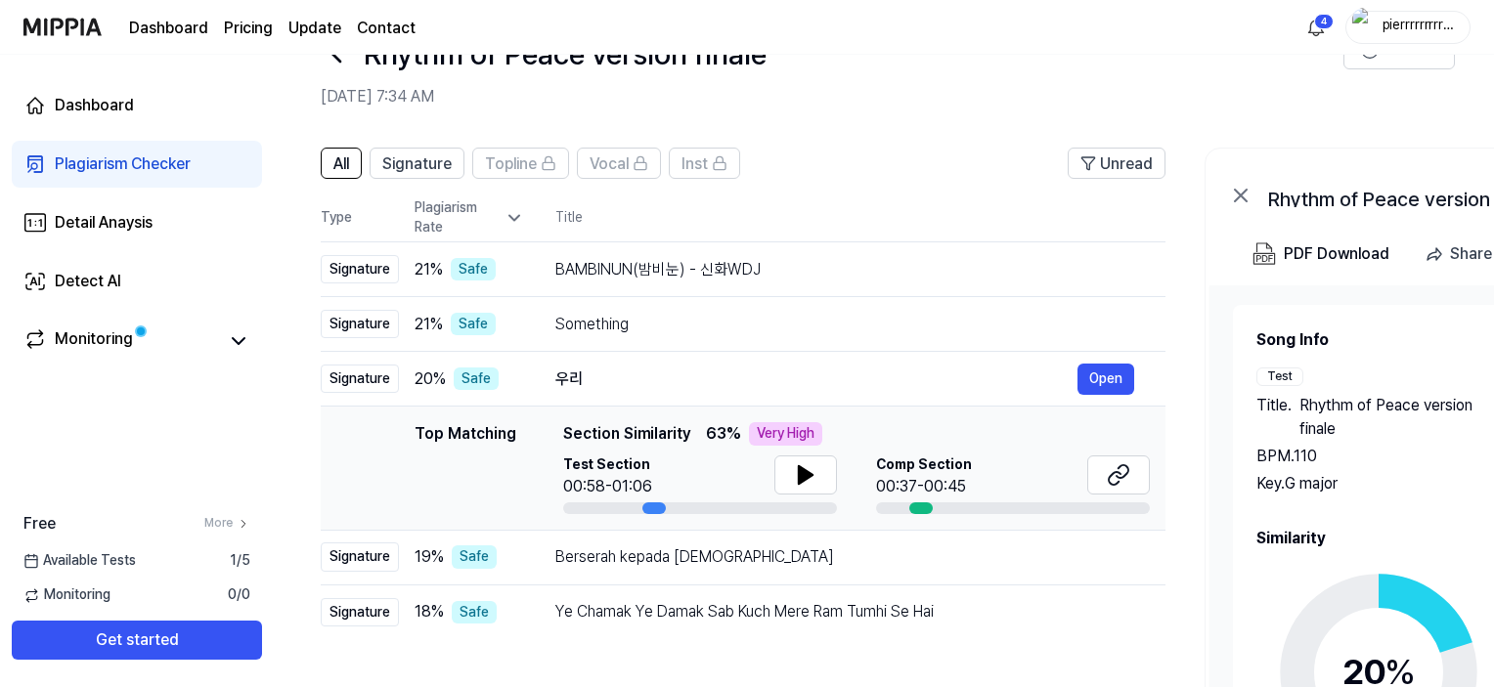
scroll to position [98, 0]
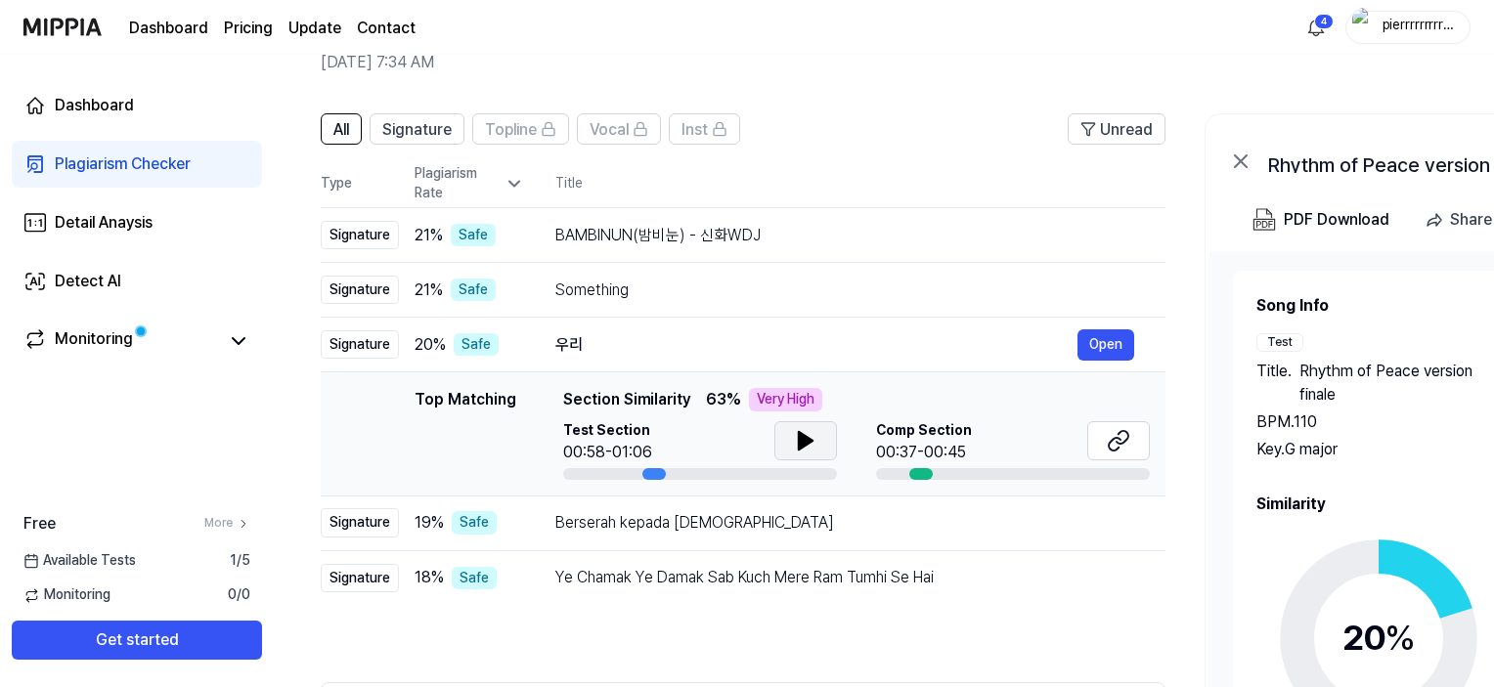
click at [813, 445] on icon at bounding box center [805, 440] width 23 height 23
click at [813, 443] on icon at bounding box center [805, 440] width 23 height 23
click at [626, 292] on div "Something" at bounding box center [816, 290] width 522 height 23
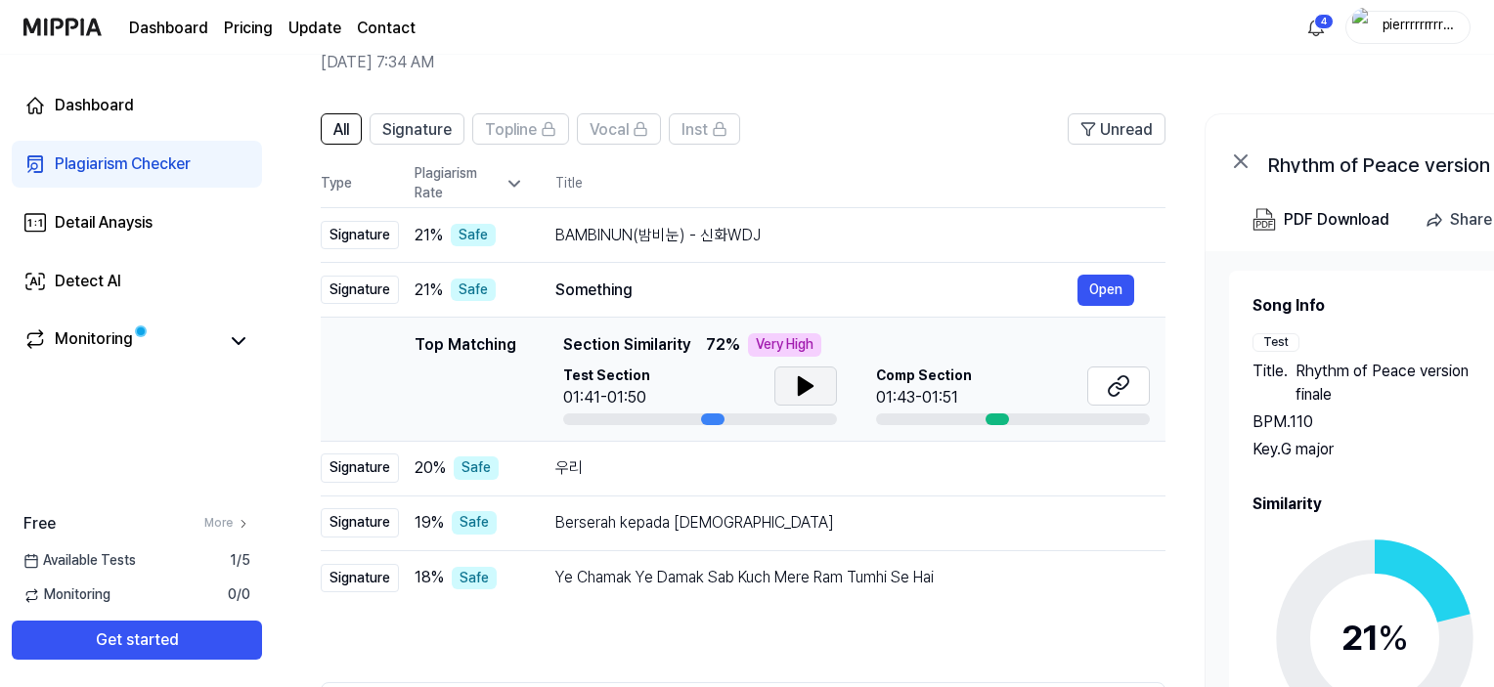
click at [805, 393] on icon at bounding box center [805, 385] width 23 height 23
click at [807, 391] on icon at bounding box center [809, 386] width 4 height 16
click at [1108, 390] on icon at bounding box center [1114, 389] width 12 height 13
